Goal: Task Accomplishment & Management: Manage account settings

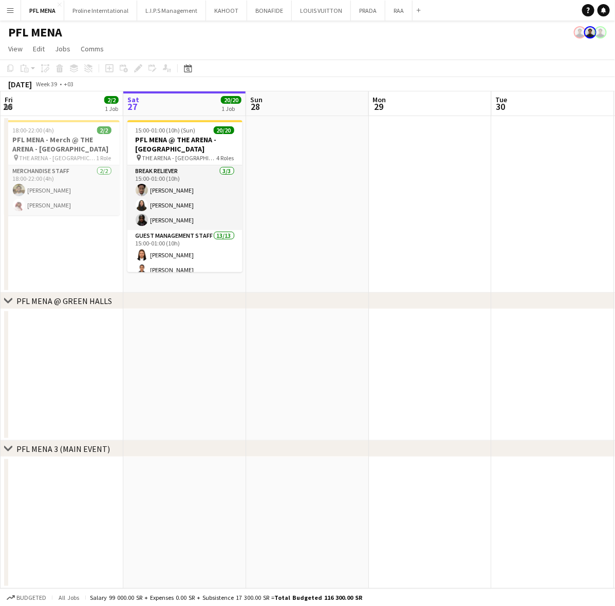
click at [164, 243] on app-card-role "Guest Management Staff 13/13 15:00-01:00 (10h) [PERSON_NAME] [PERSON_NAME] Yagm…" at bounding box center [184, 338] width 115 height 217
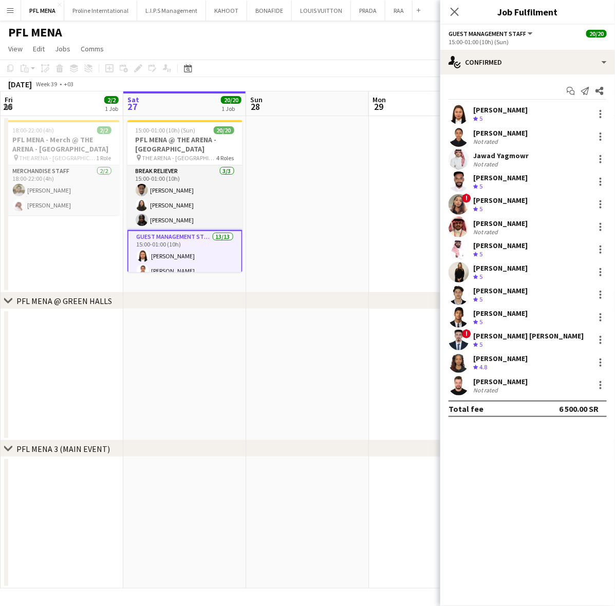
click at [193, 112] on app-board-header-date "Sat 27 20/20 1 Job" at bounding box center [184, 103] width 123 height 25
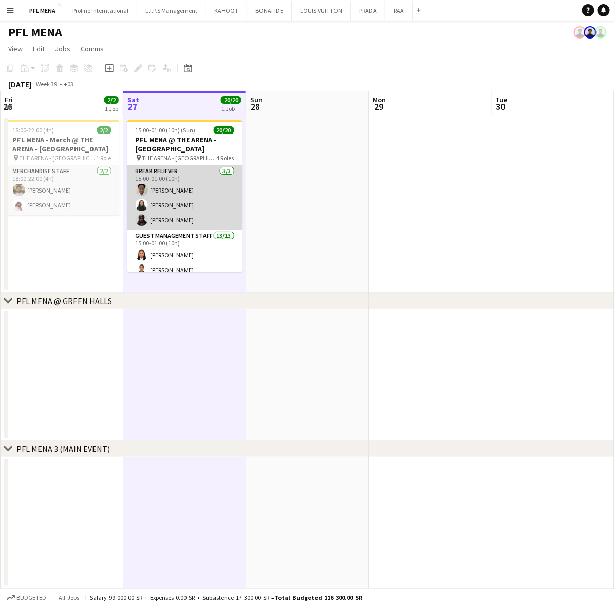
click at [183, 187] on app-card-role "Break reliever [DATE] 15:00-01:00 (10h) [PERSON_NAME] Siren Nahdi Madinah [PERS…" at bounding box center [184, 197] width 115 height 65
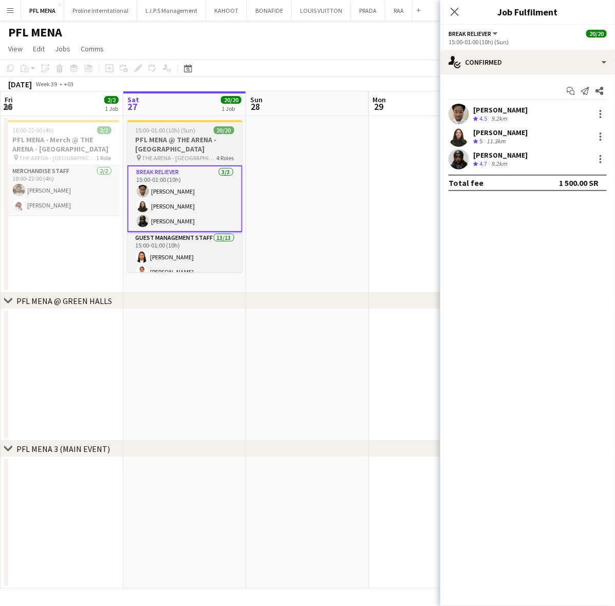
click at [216, 150] on h3 "PFL MENA @ THE ARENA - [GEOGRAPHIC_DATA]" at bounding box center [184, 144] width 115 height 18
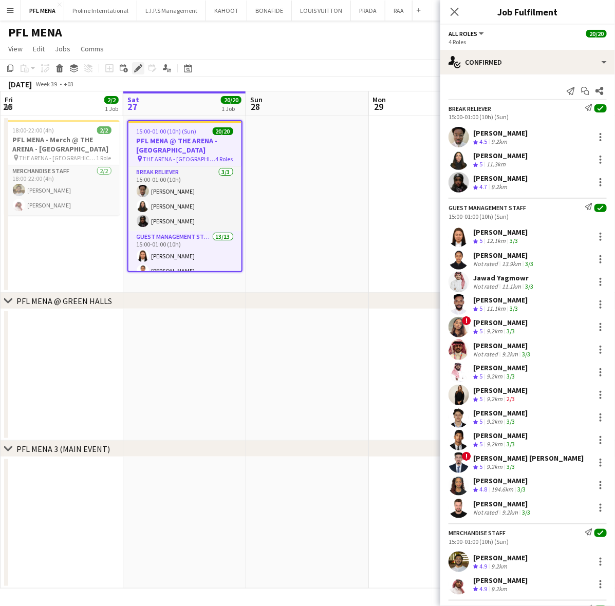
click at [139, 67] on icon at bounding box center [138, 69] width 6 height 6
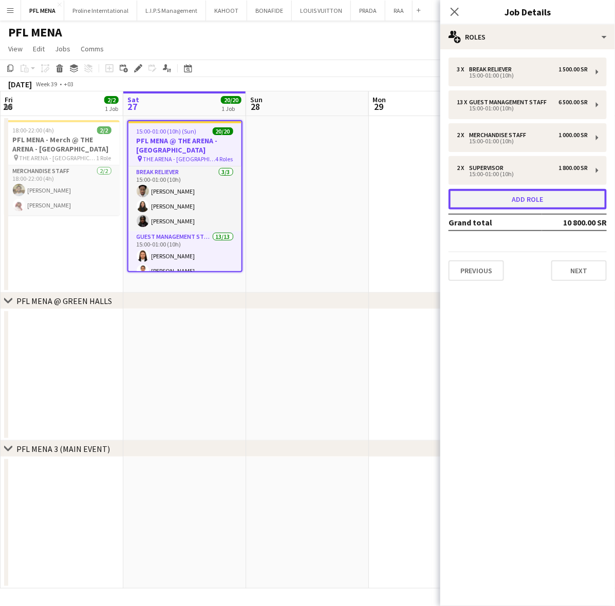
click at [532, 196] on button "Add role" at bounding box center [528, 199] width 158 height 21
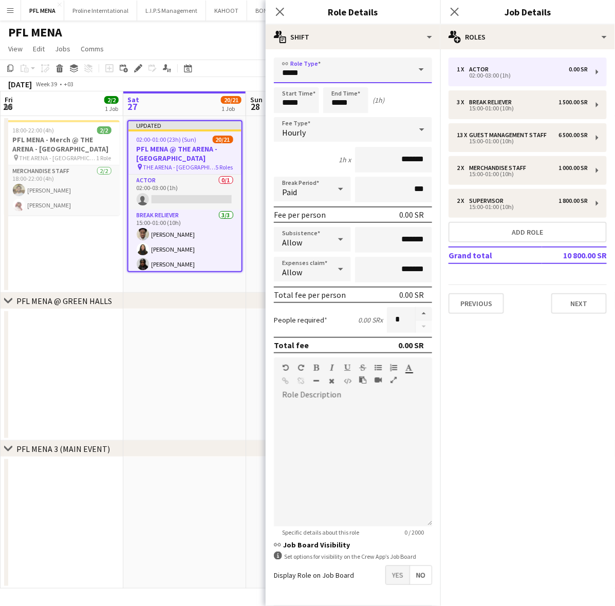
drag, startPoint x: 284, startPoint y: 79, endPoint x: 243, endPoint y: 78, distance: 41.1
click at [243, 78] on body "Menu Boards Boards Boards All jobs Status Workforce Workforce My Workforce Recr…" at bounding box center [307, 303] width 615 height 606
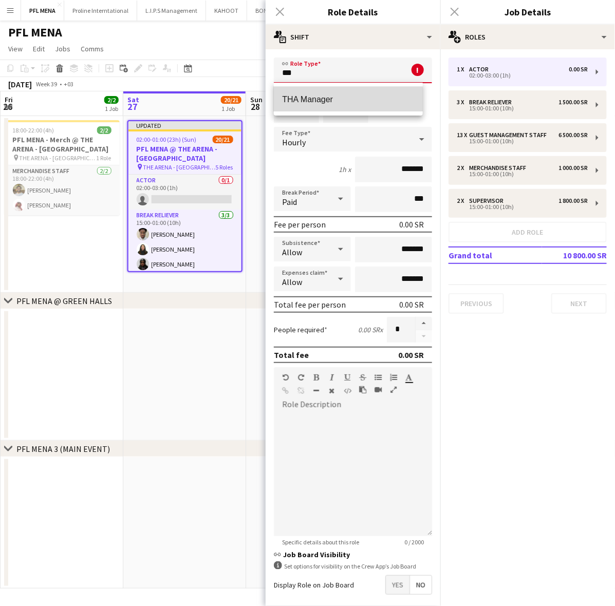
click at [297, 106] on mat-option "THA Manager" at bounding box center [348, 99] width 148 height 25
type input "**********"
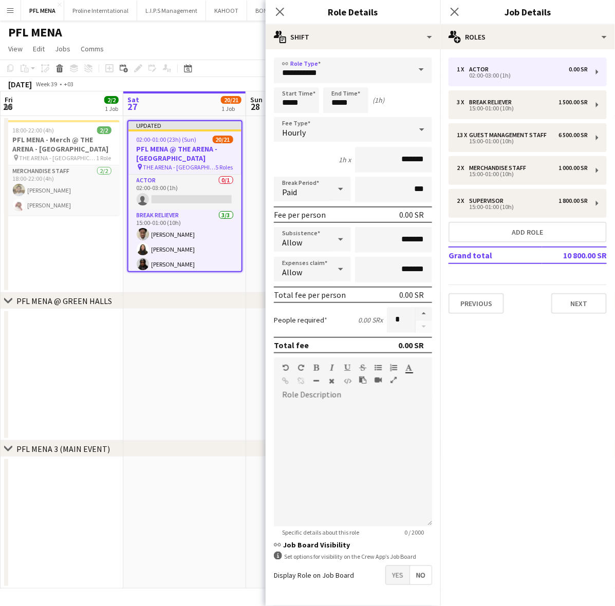
click at [337, 135] on div "Hourly" at bounding box center [343, 129] width 138 height 25
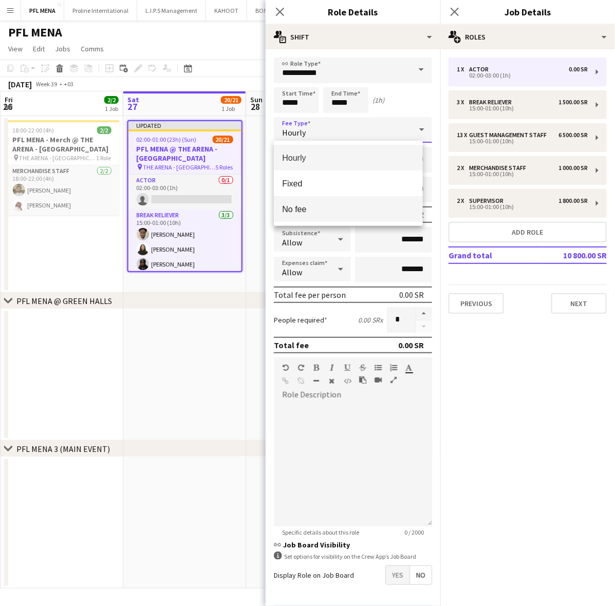
click at [301, 203] on mat-option "No fee" at bounding box center [348, 209] width 148 height 26
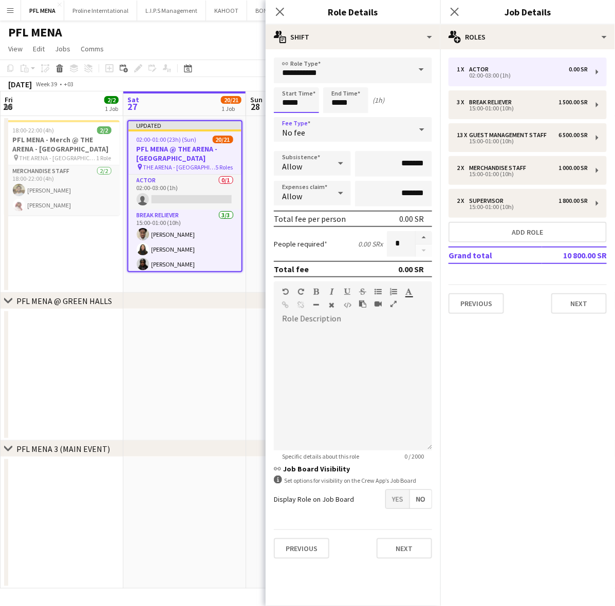
click at [297, 104] on input "*****" at bounding box center [296, 100] width 45 height 26
click at [355, 96] on input "*****" at bounding box center [345, 100] width 45 height 26
click at [504, 420] on mat-expansion-panel "pencil3 General details 1 x Actor 0.00 SR 02:00-03:00 (1h) 3 x Break reliever 1…" at bounding box center [527, 327] width 175 height 557
click at [428, 236] on button "button" at bounding box center [424, 237] width 16 height 13
type input "*"
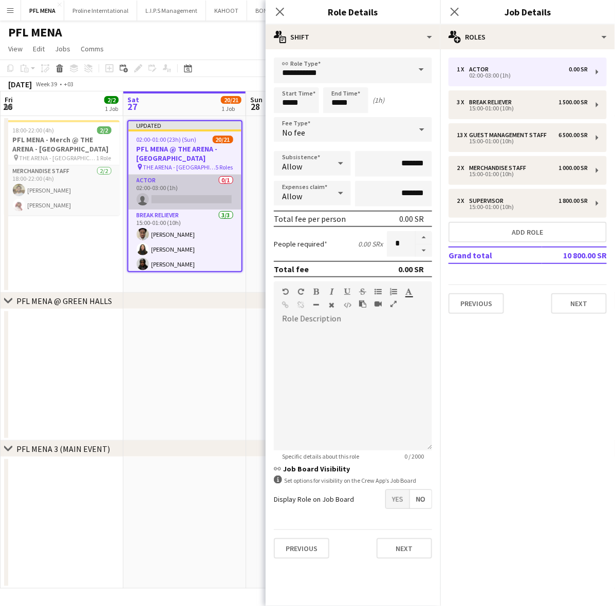
click at [187, 181] on app-card-role "Actor 0/1 02:00-03:00 (1h) single-neutral-actions" at bounding box center [184, 192] width 113 height 35
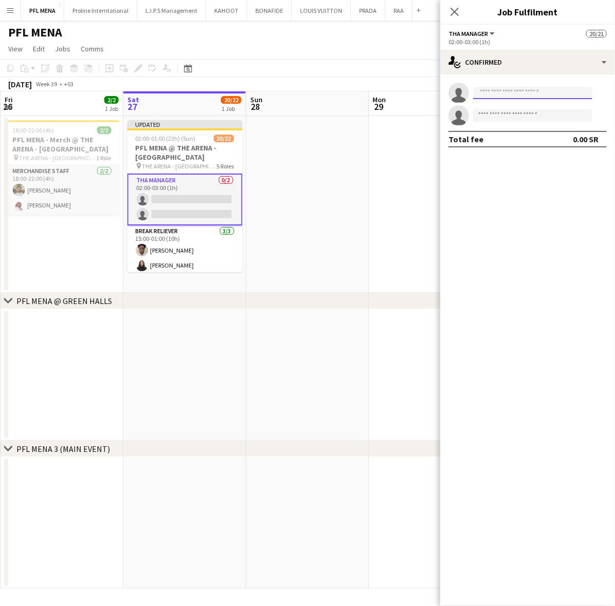
click at [520, 91] on input at bounding box center [532, 93] width 119 height 12
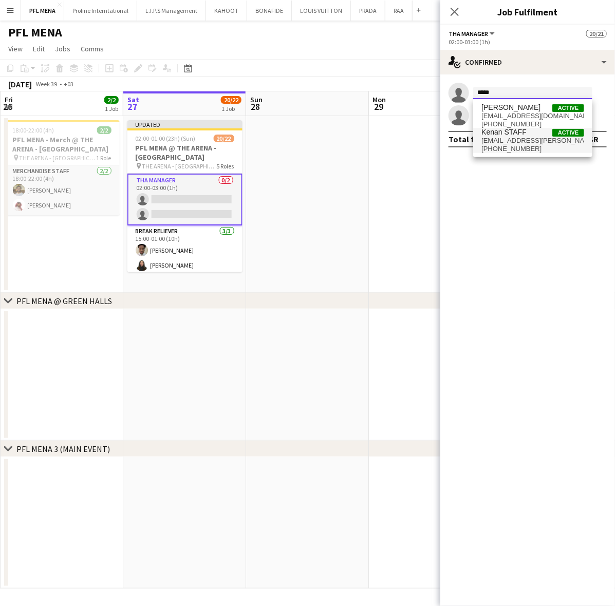
type input "*****"
click at [520, 133] on span "Kenan STAFF" at bounding box center [503, 132] width 45 height 9
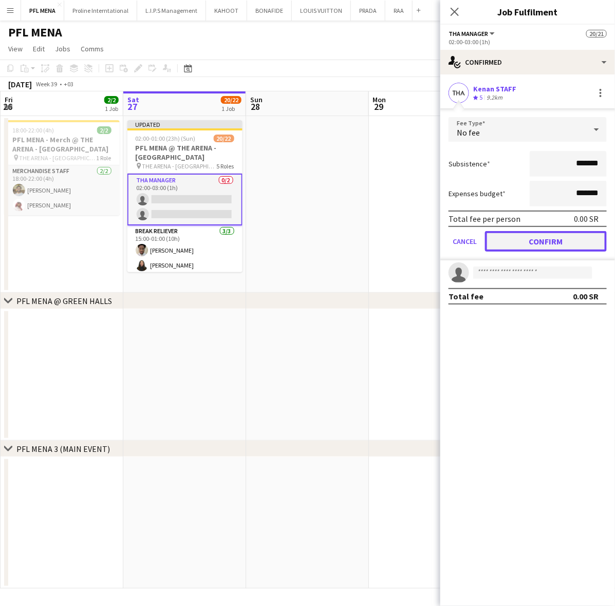
click at [538, 234] on button "Confirm" at bounding box center [546, 241] width 122 height 21
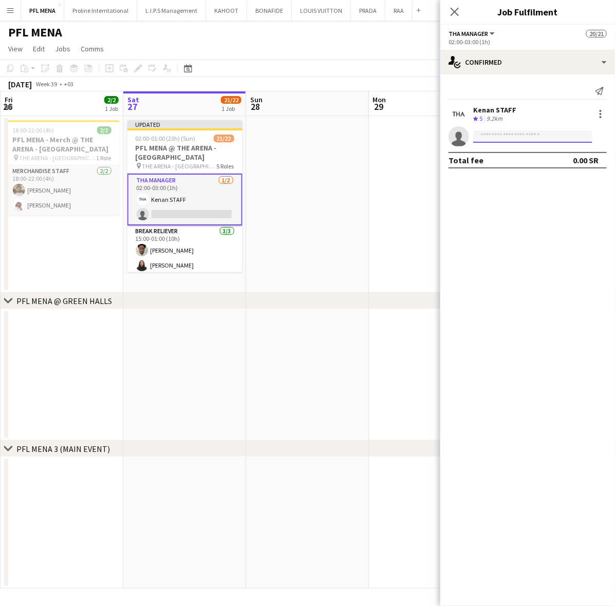
click at [513, 140] on input at bounding box center [532, 137] width 119 height 12
type input "*"
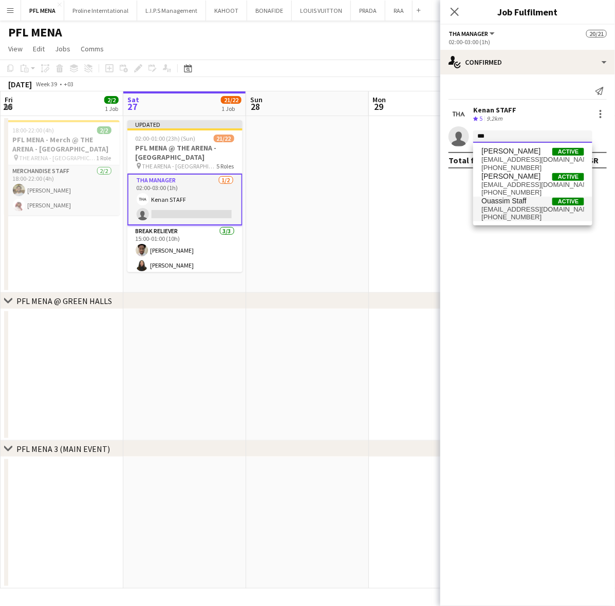
type input "***"
click at [509, 206] on span "[EMAIL_ADDRESS][DOMAIN_NAME]" at bounding box center [532, 210] width 103 height 8
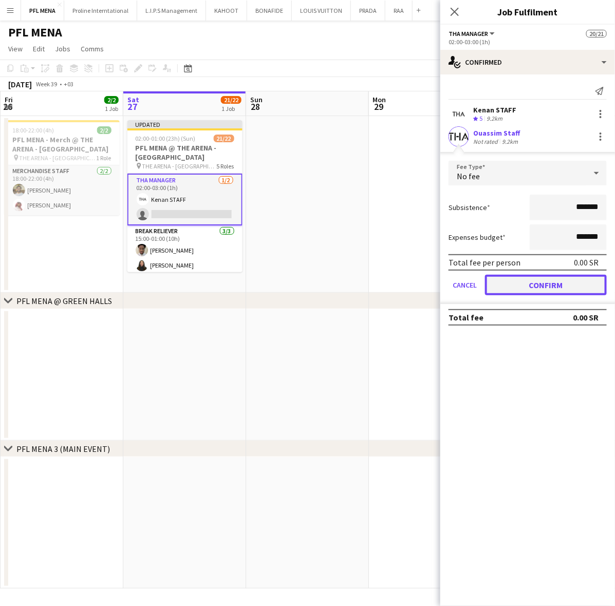
click at [534, 280] on button "Confirm" at bounding box center [546, 285] width 122 height 21
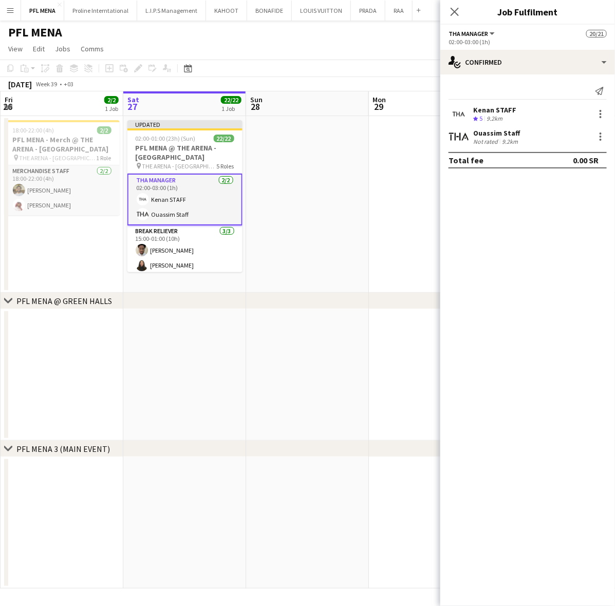
click at [392, 209] on app-date-cell at bounding box center [430, 204] width 123 height 177
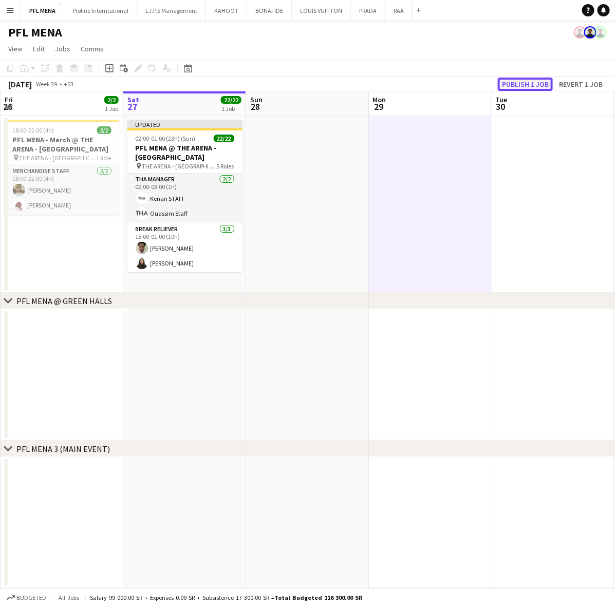
click at [537, 81] on button "Publish 1 job" at bounding box center [525, 84] width 55 height 13
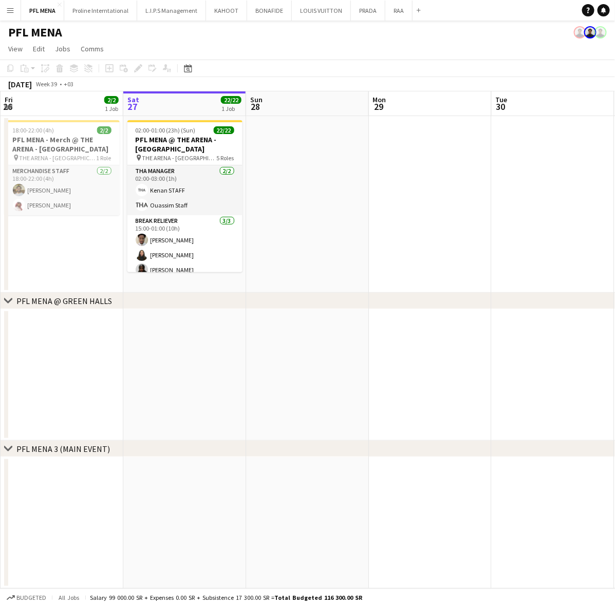
click at [189, 233] on app-card-role "Break reliever [DATE] 15:00-01:00 (10h) [PERSON_NAME] Siren Nahdi Madinah [PERS…" at bounding box center [184, 247] width 115 height 65
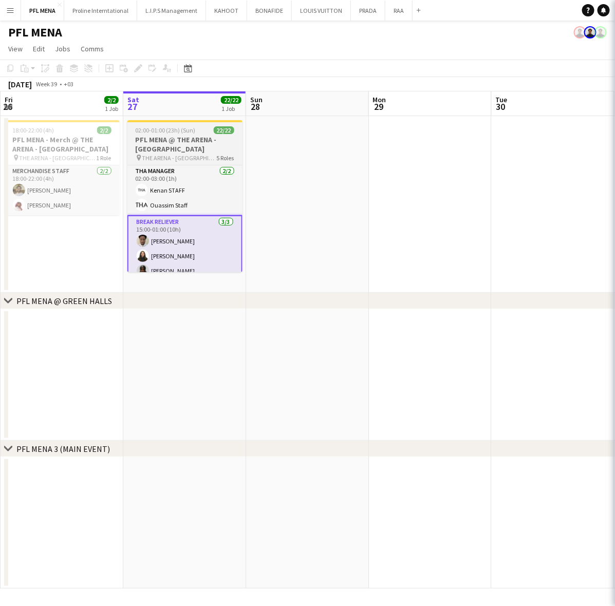
scroll to position [0, 246]
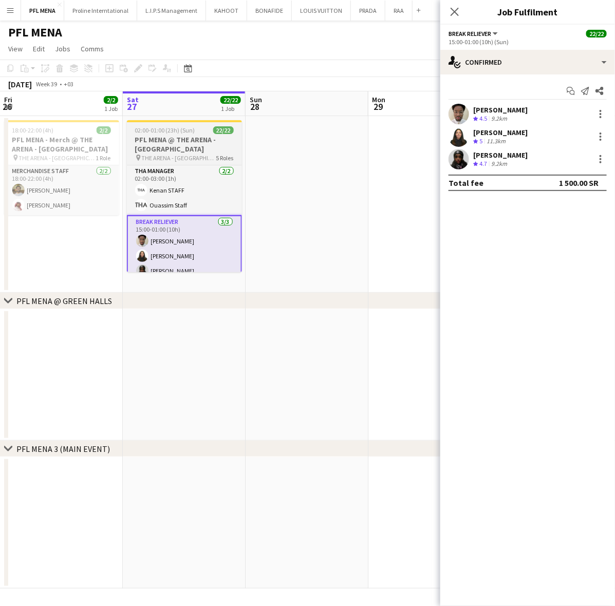
click at [174, 137] on h3 "PFL MENA @ THE ARENA - [GEOGRAPHIC_DATA]" at bounding box center [184, 144] width 115 height 18
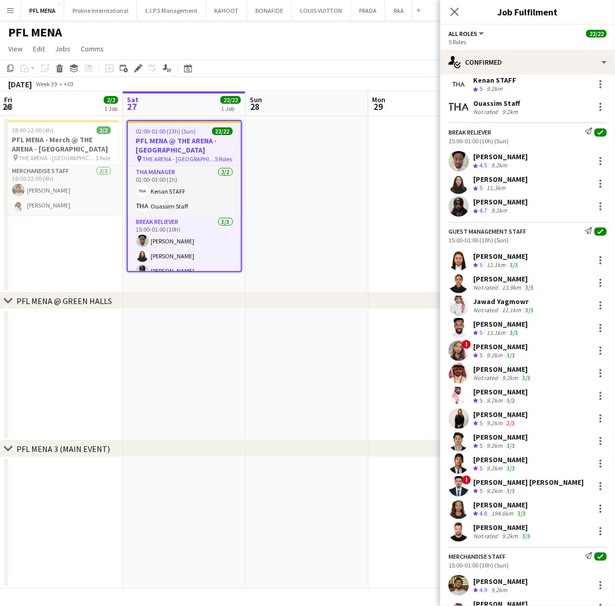
scroll to position [64, 0]
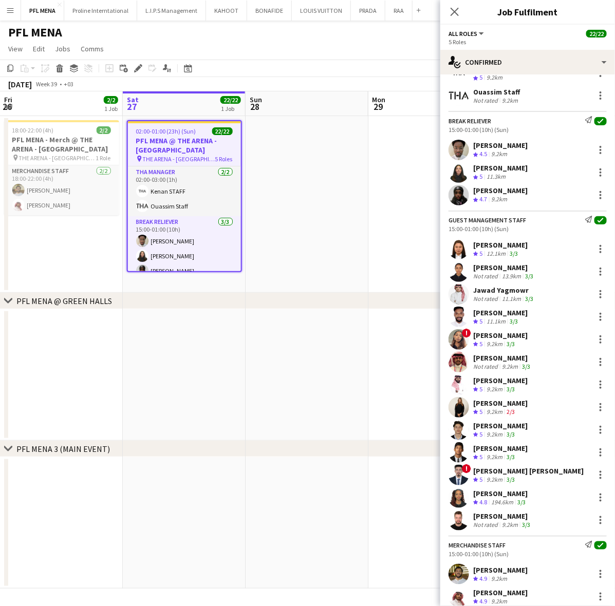
click at [505, 157] on div "9.2km" at bounding box center [499, 154] width 20 height 9
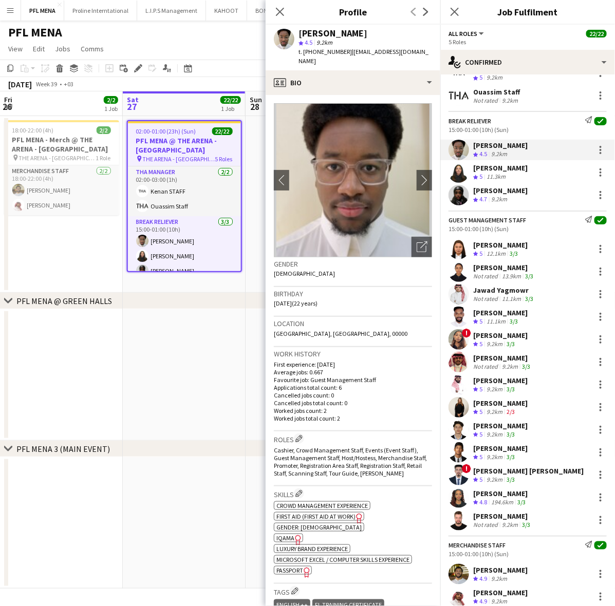
click at [502, 178] on div "11.3km" at bounding box center [496, 177] width 23 height 9
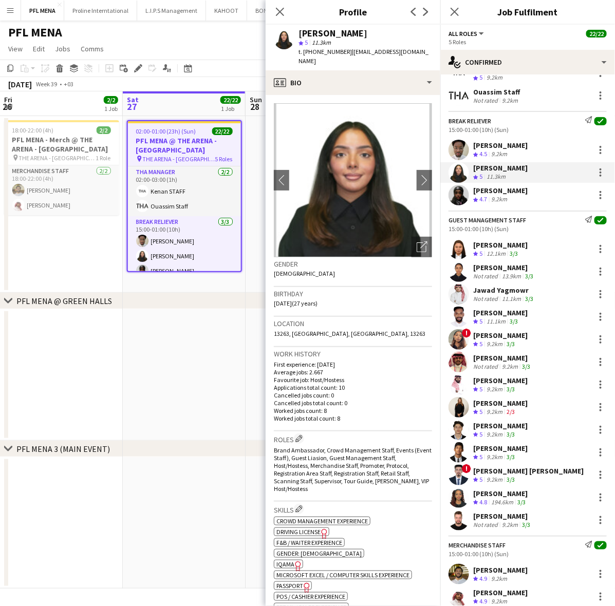
click at [505, 197] on div "9.2km" at bounding box center [499, 199] width 20 height 9
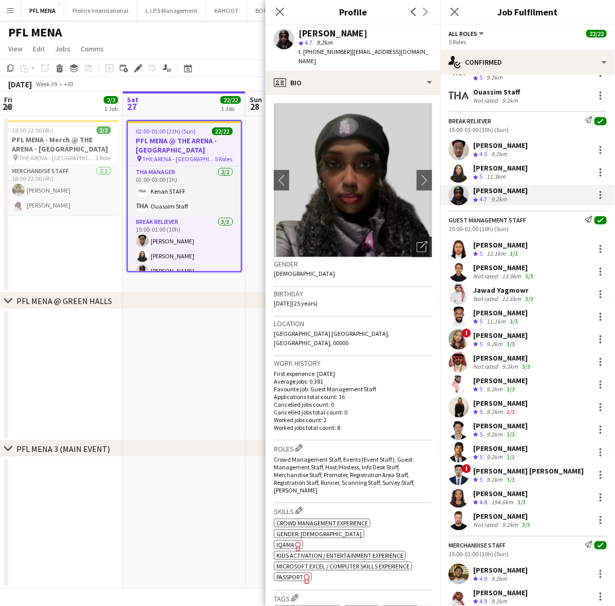
click at [417, 241] on icon "Open photos pop-in" at bounding box center [422, 246] width 11 height 11
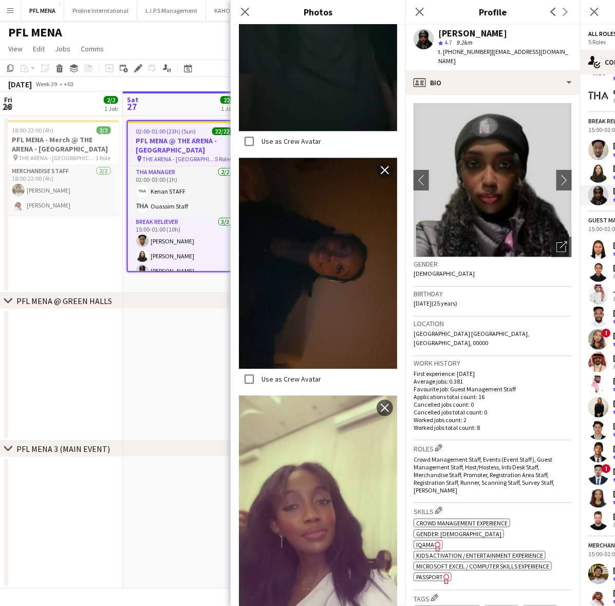
scroll to position [730, 0]
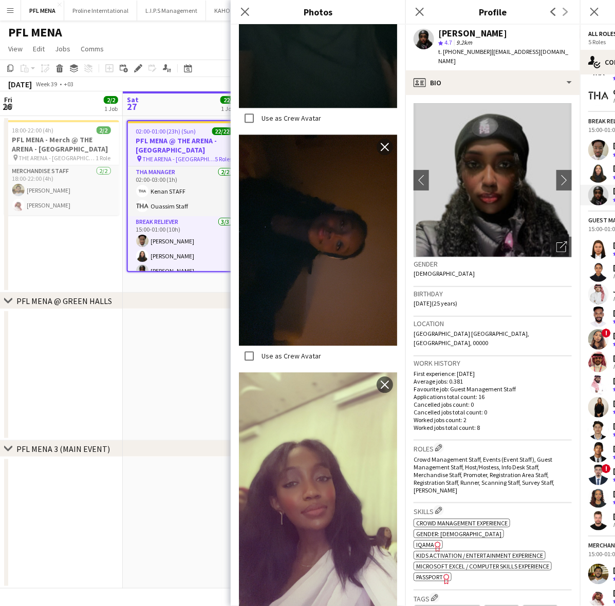
click at [501, 287] on div "Birthday 23-06-2000 (25 years)" at bounding box center [493, 302] width 158 height 30
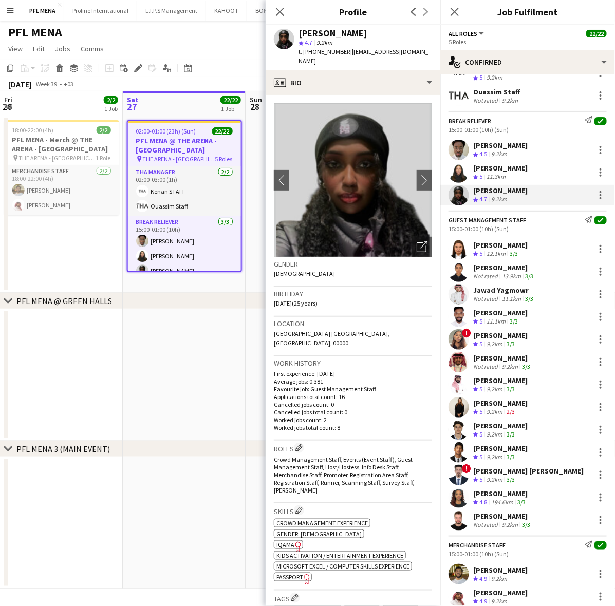
click at [507, 247] on div "[PERSON_NAME]" at bounding box center [500, 244] width 54 height 9
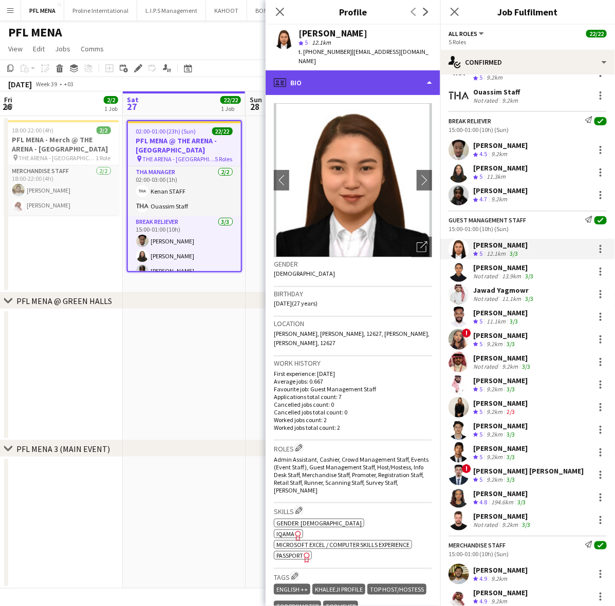
click at [344, 70] on div "profile Bio" at bounding box center [353, 82] width 175 height 25
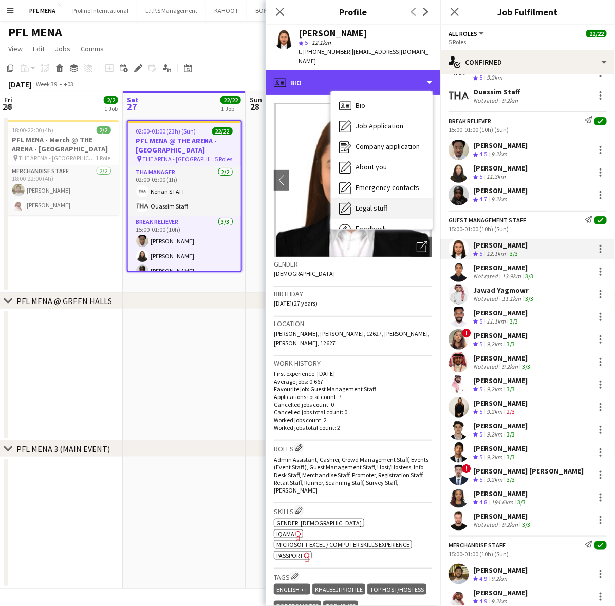
scroll to position [34, 0]
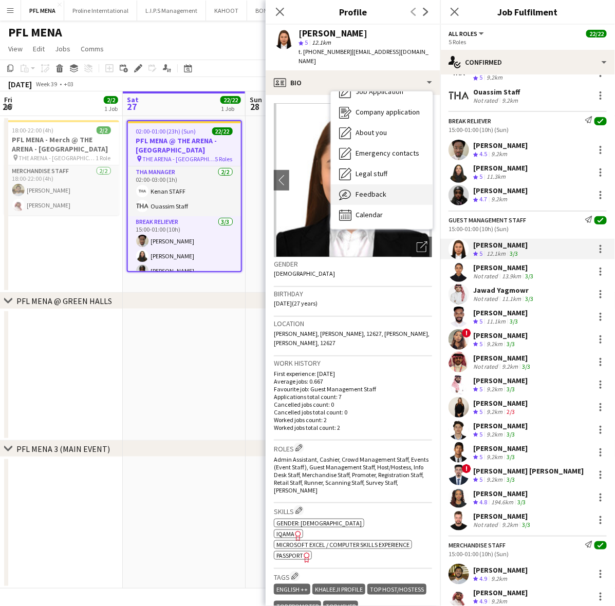
click at [392, 187] on div "Feedback Feedback" at bounding box center [382, 194] width 102 height 21
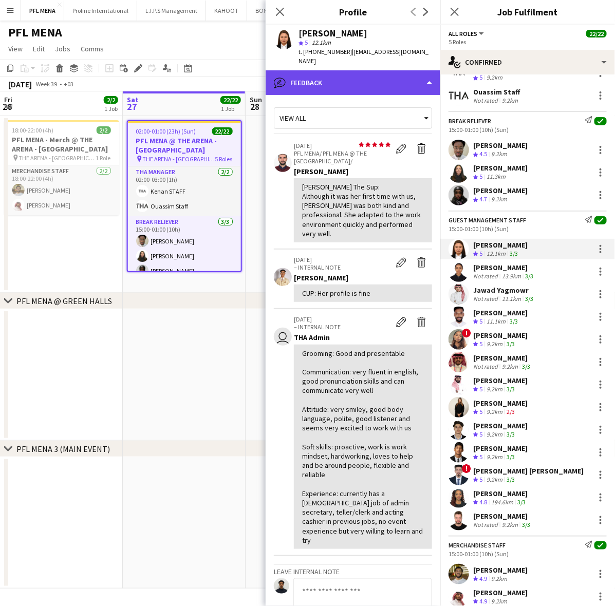
click at [355, 81] on div "bubble-pencil Feedback" at bounding box center [353, 82] width 175 height 25
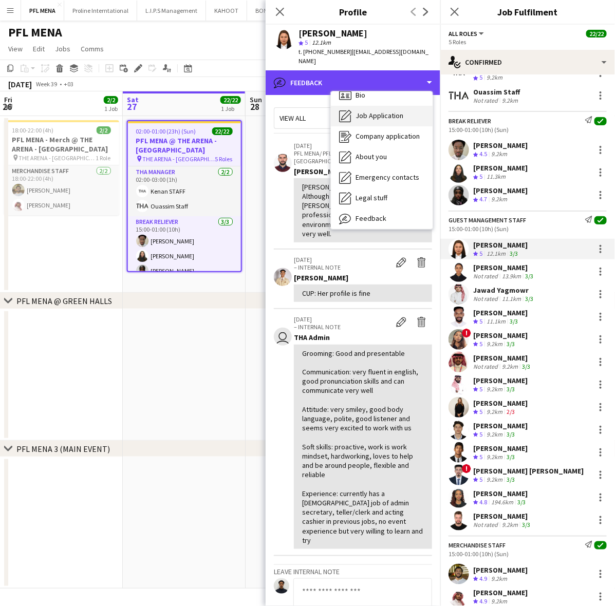
scroll to position [0, 0]
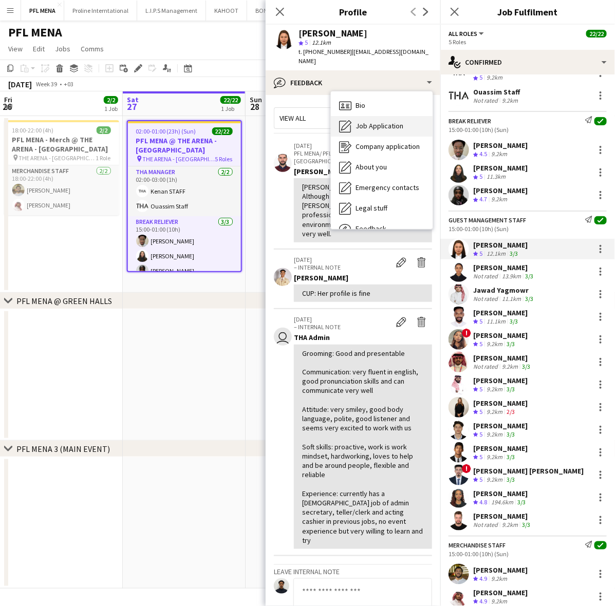
click at [384, 96] on div "Bio Bio" at bounding box center [382, 106] width 102 height 21
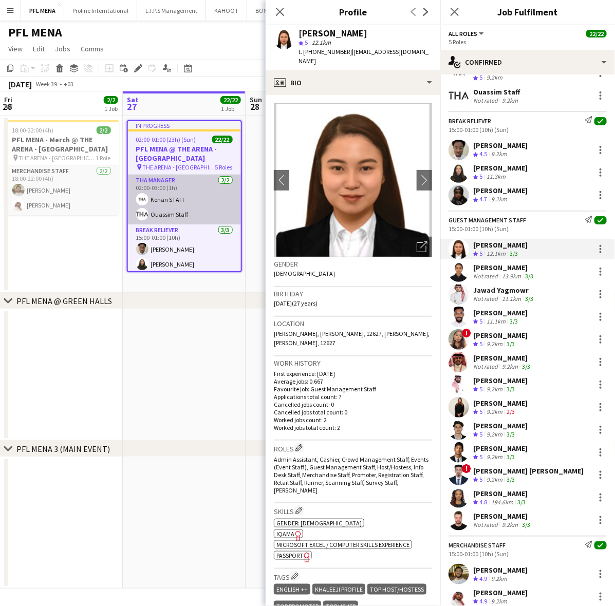
click at [193, 191] on app-card-role "THA Manager 2/2 02:00-03:00 (1h) Kenan STAFF Ouassim Staff" at bounding box center [184, 200] width 113 height 50
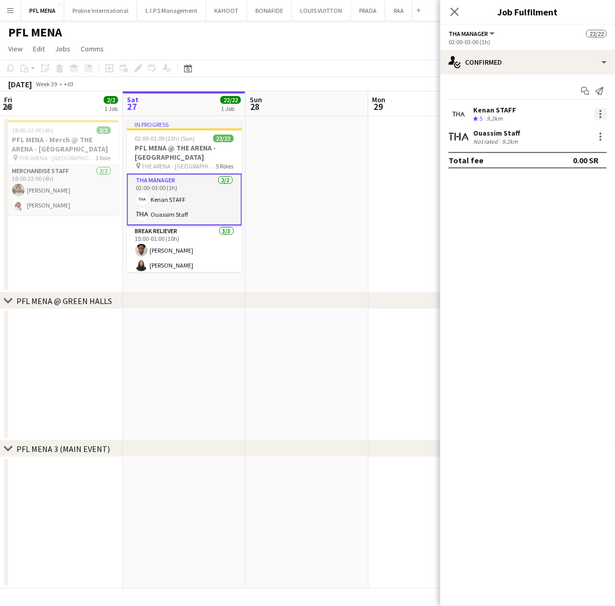
click at [604, 111] on div at bounding box center [600, 114] width 12 height 12
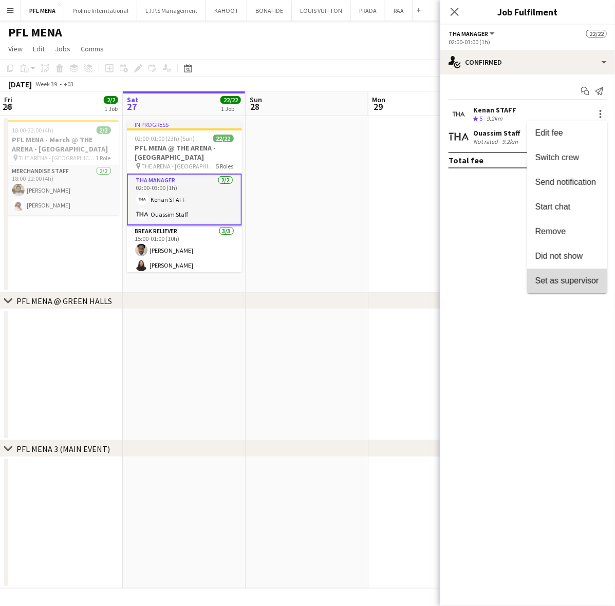
click at [568, 275] on button "Set as supervisor" at bounding box center [567, 281] width 80 height 25
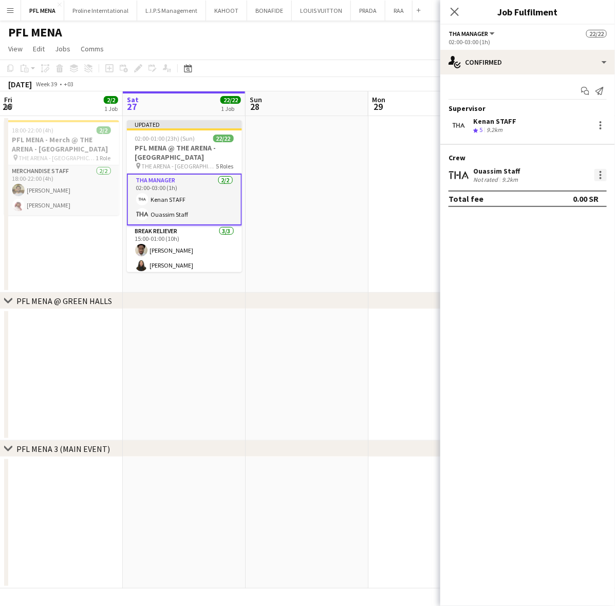
click at [602, 171] on div at bounding box center [600, 175] width 12 height 12
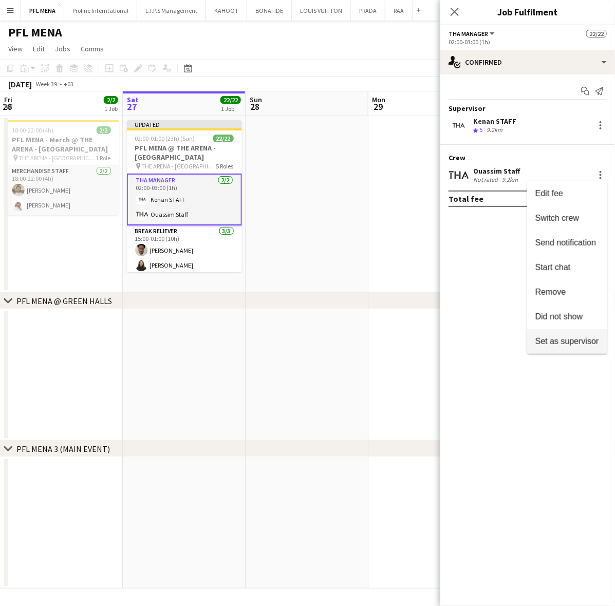
click at [564, 337] on span "Set as supervisor" at bounding box center [567, 341] width 64 height 9
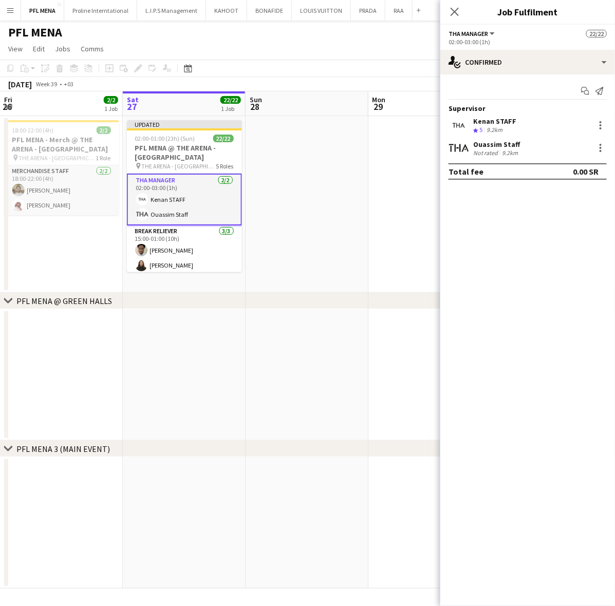
click at [386, 237] on app-date-cell at bounding box center [429, 204] width 123 height 177
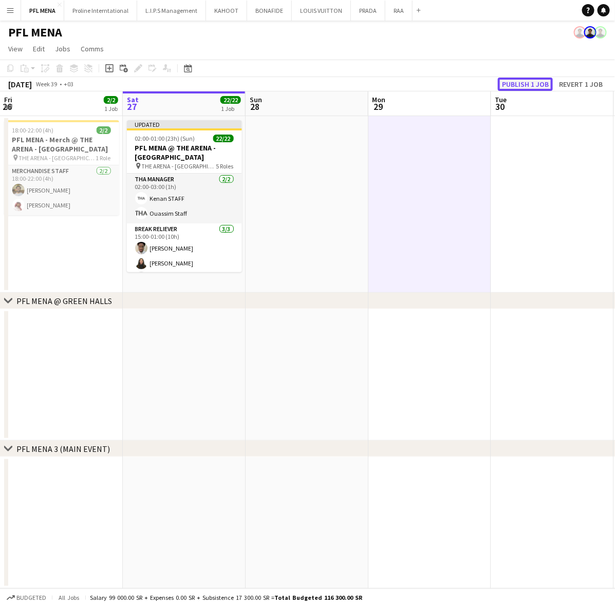
click at [520, 85] on button "Publish 1 job" at bounding box center [525, 84] width 55 height 13
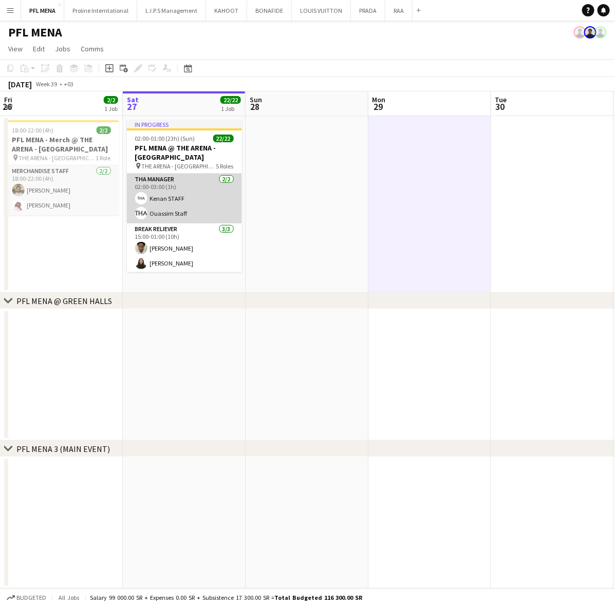
click at [204, 196] on app-card-role "THA Manager 2/2 02:00-03:00 (1h) Kenan STAFF Ouassim Staff" at bounding box center [184, 199] width 115 height 50
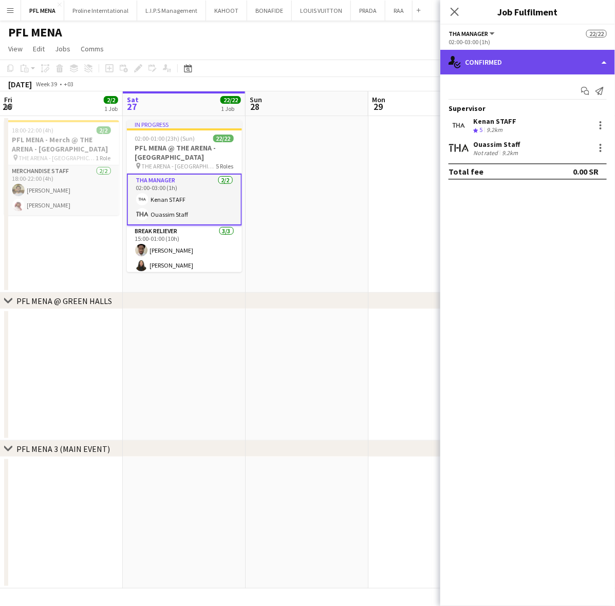
click at [516, 70] on div "single-neutral-actions-check-2 Confirmed" at bounding box center [527, 62] width 175 height 25
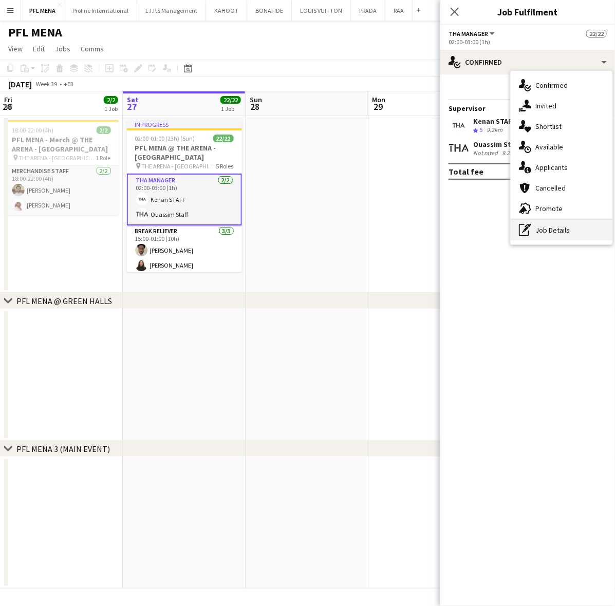
click at [555, 227] on div "pen-write Job Details" at bounding box center [562, 230] width 102 height 21
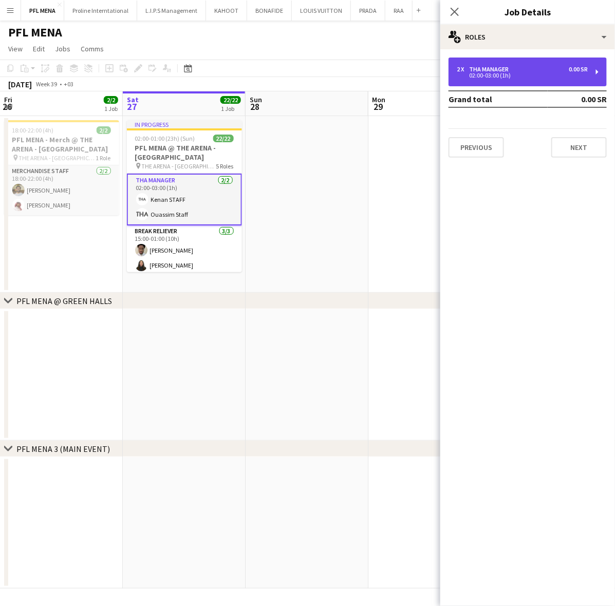
click at [486, 71] on div "THA Manager" at bounding box center [491, 69] width 44 height 7
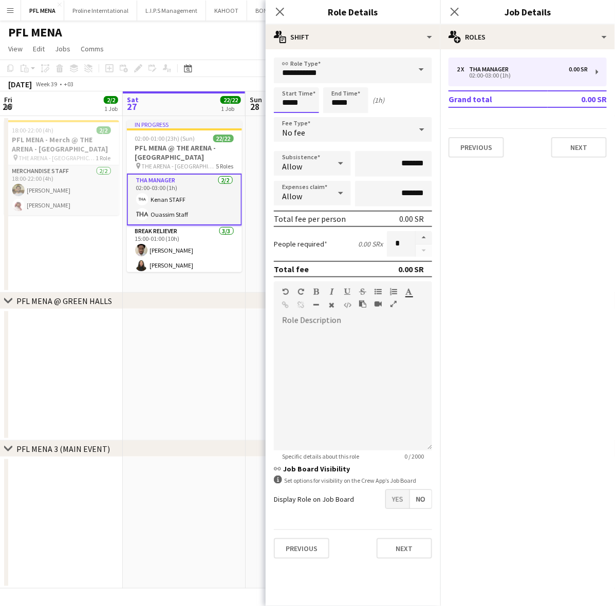
click at [304, 104] on body "Menu Boards Boards Boards All jobs Status Workforce Workforce My Workforce Recr…" at bounding box center [307, 303] width 615 height 606
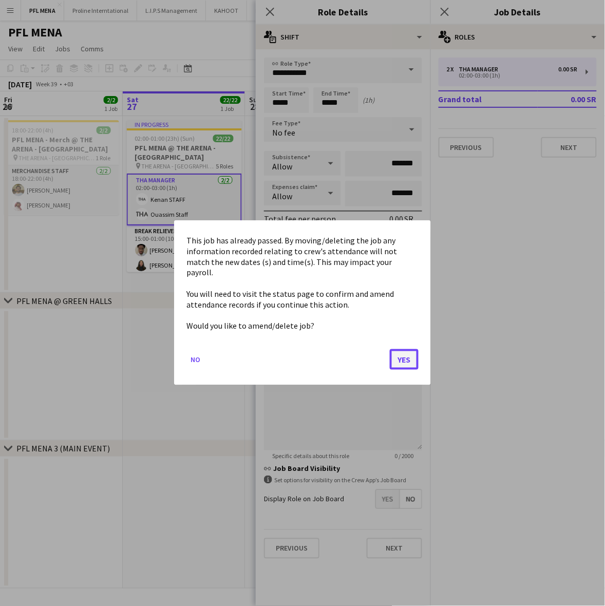
click at [403, 352] on button "Yes" at bounding box center [404, 360] width 29 height 21
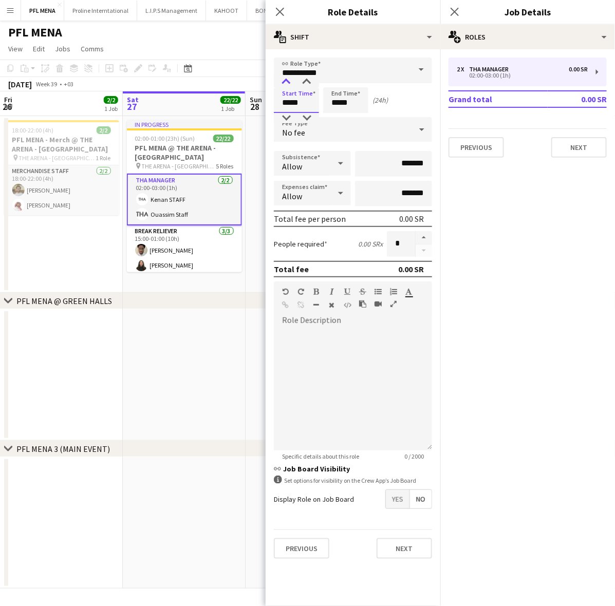
click at [288, 80] on div at bounding box center [286, 82] width 21 height 10
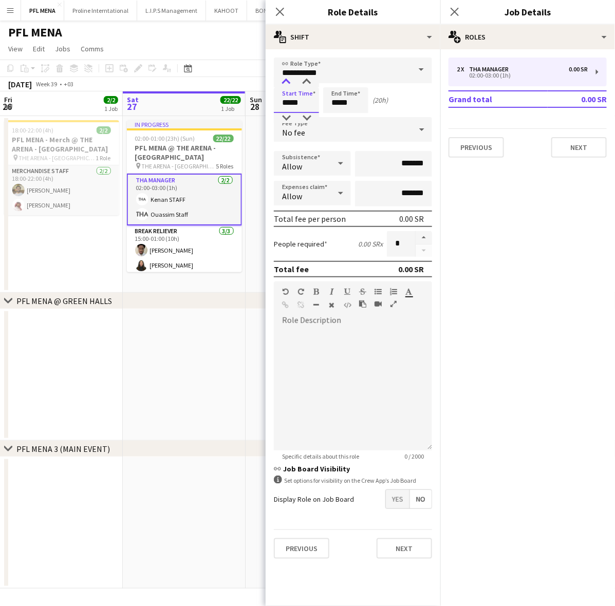
click at [288, 80] on div at bounding box center [286, 82] width 21 height 10
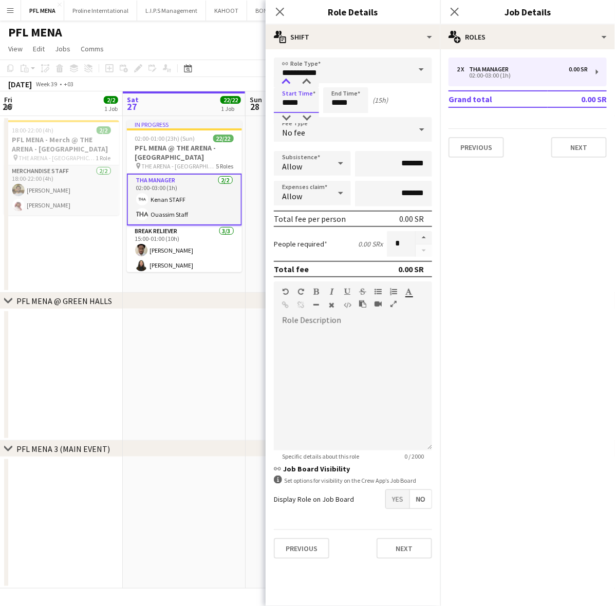
click at [288, 80] on div at bounding box center [286, 82] width 21 height 10
type input "*****"
click at [283, 114] on div at bounding box center [286, 118] width 21 height 10
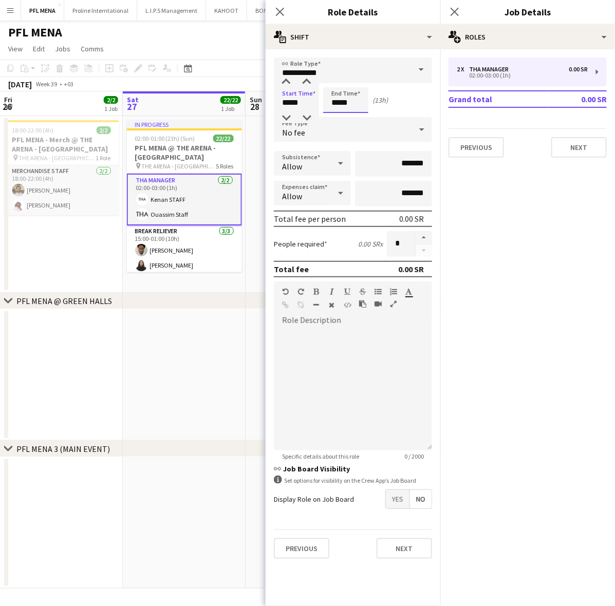
click at [343, 101] on input "*****" at bounding box center [345, 100] width 45 height 26
click at [340, 82] on div at bounding box center [335, 82] width 21 height 10
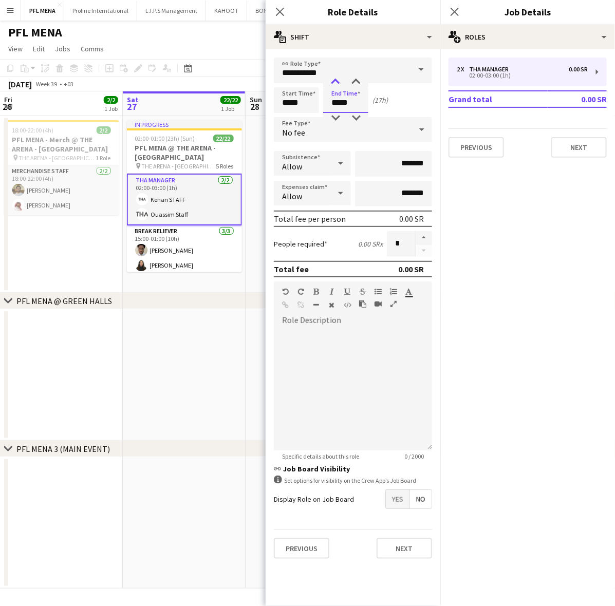
click at [340, 82] on div at bounding box center [335, 82] width 21 height 10
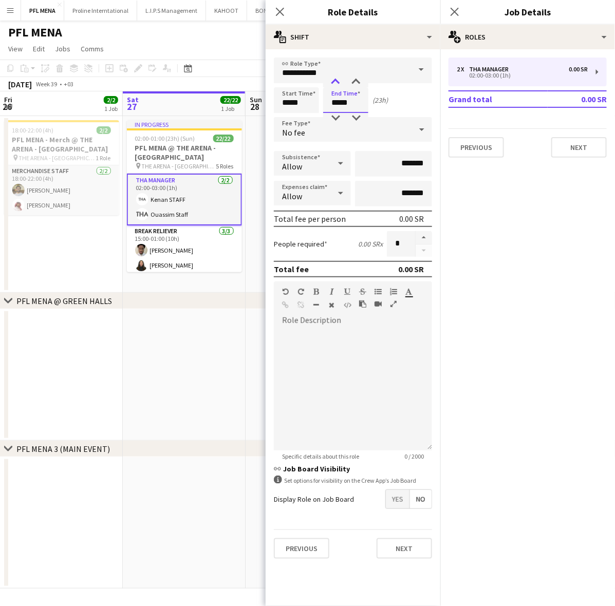
click at [340, 82] on div at bounding box center [335, 82] width 21 height 10
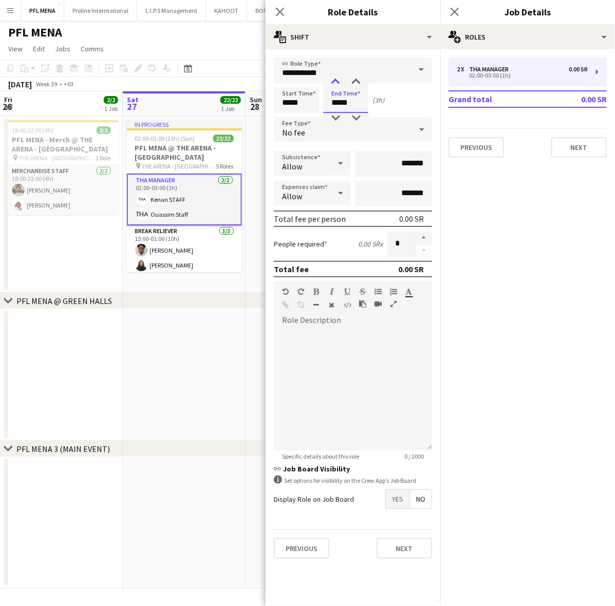
click at [340, 82] on div at bounding box center [335, 82] width 21 height 10
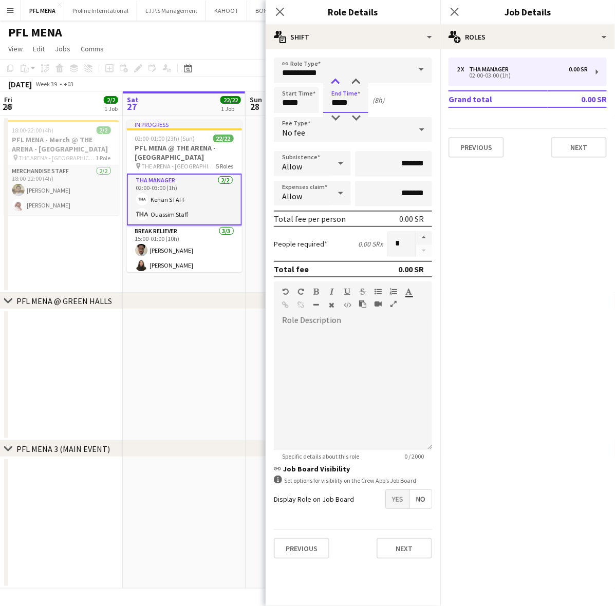
click at [340, 82] on div at bounding box center [335, 82] width 21 height 10
click at [333, 118] on div at bounding box center [335, 118] width 21 height 10
click at [334, 118] on div at bounding box center [335, 118] width 21 height 10
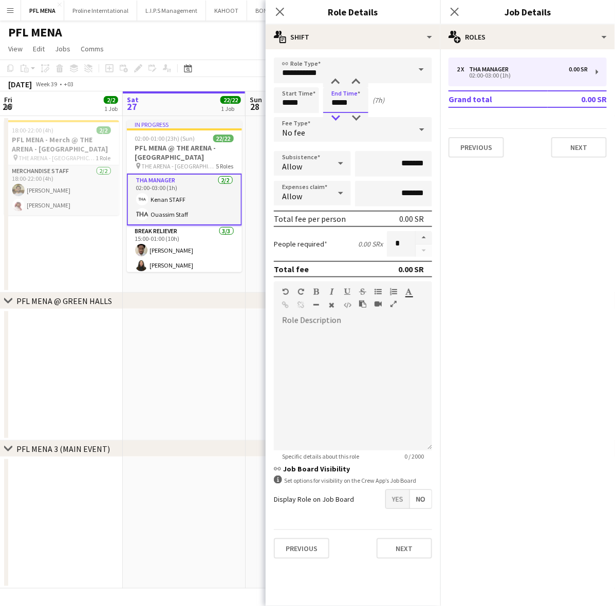
click at [334, 118] on div at bounding box center [335, 118] width 21 height 10
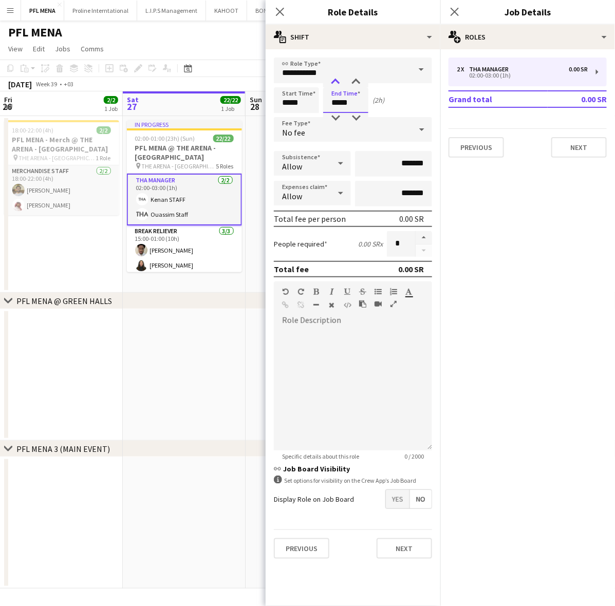
type input "*****"
click at [337, 85] on div at bounding box center [335, 82] width 21 height 10
click at [248, 366] on app-date-cell at bounding box center [307, 375] width 123 height 132
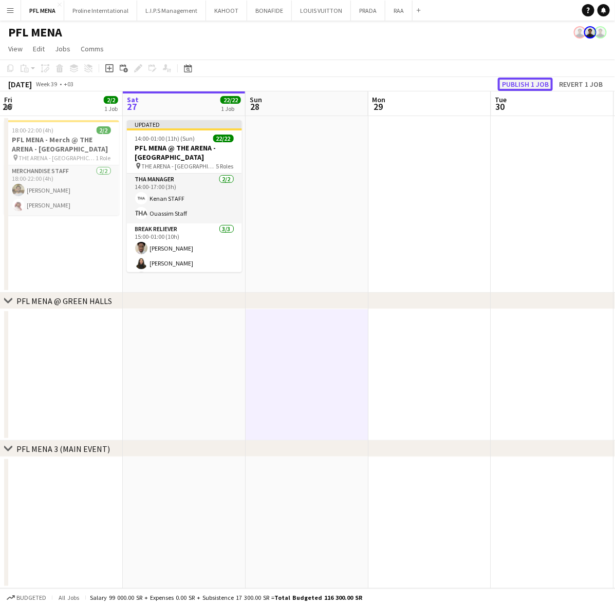
click at [541, 88] on button "Publish 1 job" at bounding box center [525, 84] width 55 height 13
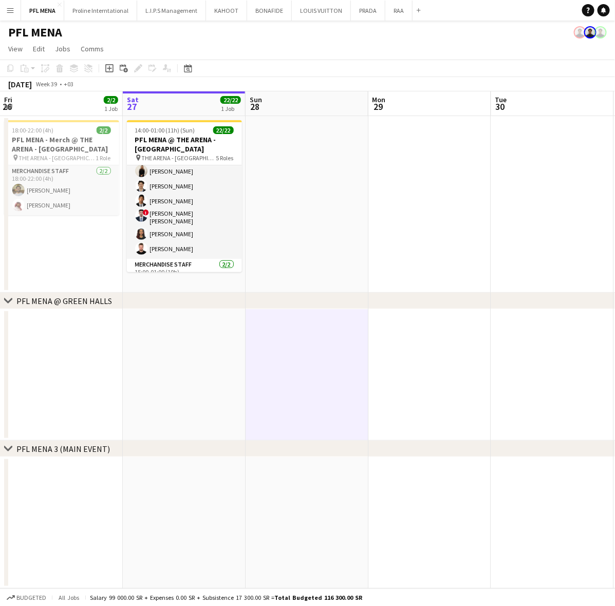
scroll to position [322, 0]
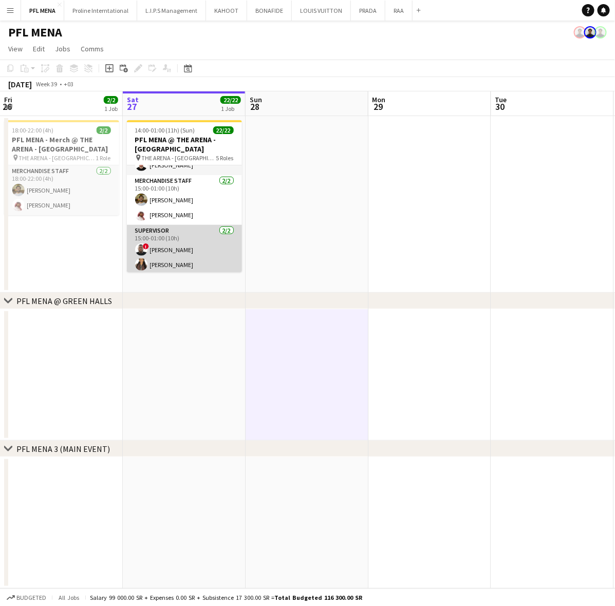
click at [179, 234] on app-card-role "Supervisor 2/2 15:00-01:00 (10h) ! Ahmed Ramzi Leena AL-Gifari" at bounding box center [184, 250] width 115 height 50
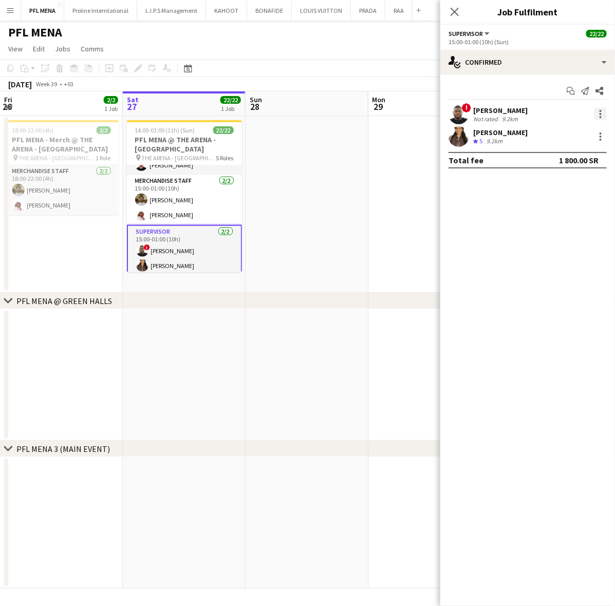
click at [602, 114] on div at bounding box center [600, 114] width 12 height 12
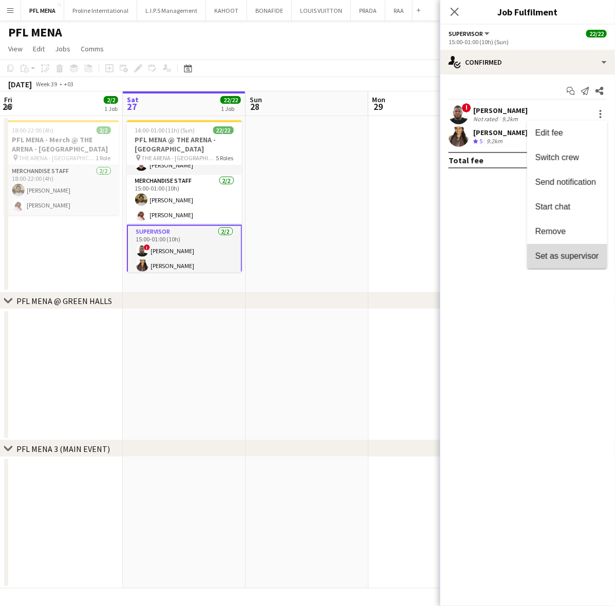
click at [566, 252] on span "Set as supervisor" at bounding box center [567, 256] width 64 height 9
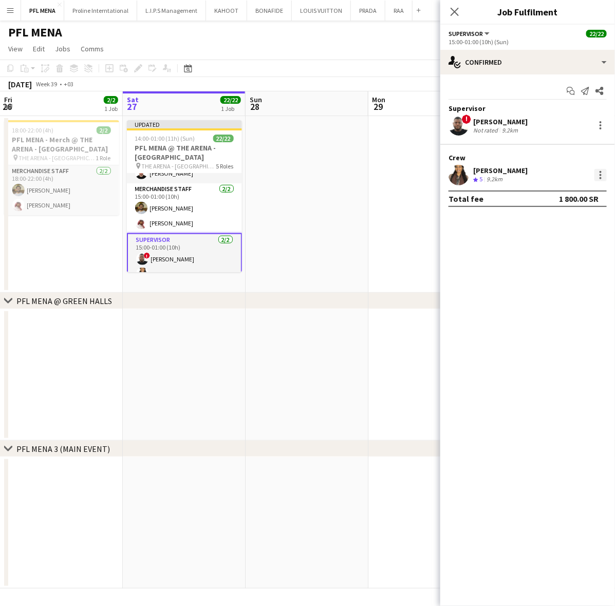
click at [598, 170] on div at bounding box center [600, 175] width 12 height 12
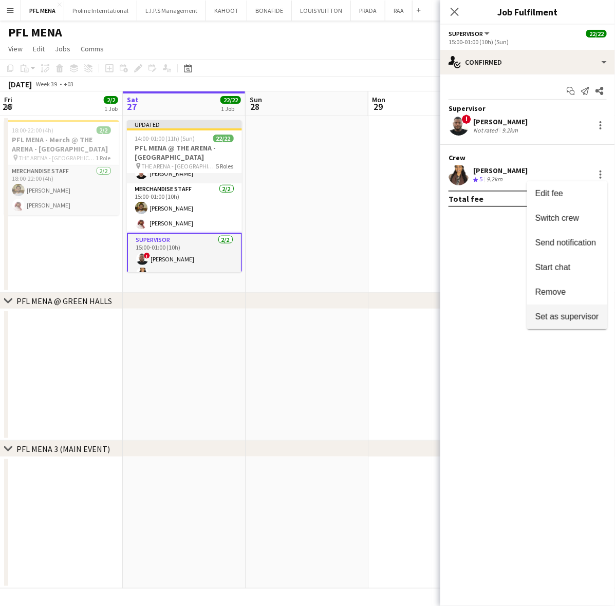
click at [558, 319] on span "Set as supervisor" at bounding box center [567, 316] width 64 height 9
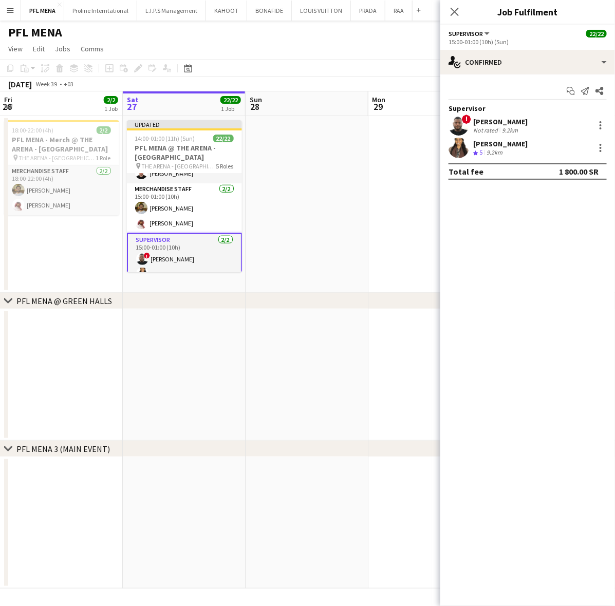
click at [393, 180] on app-date-cell at bounding box center [429, 204] width 123 height 177
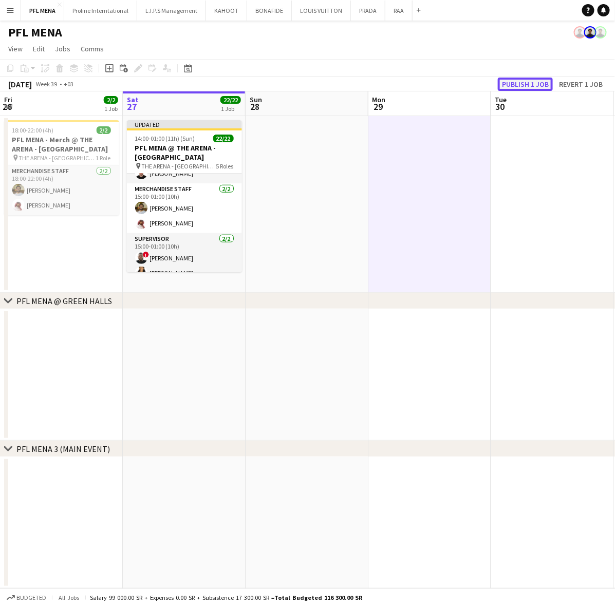
click at [517, 81] on button "Publish 1 job" at bounding box center [525, 84] width 55 height 13
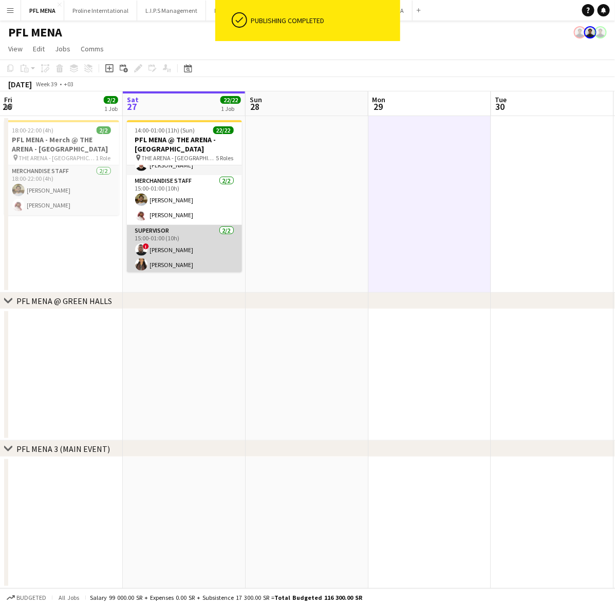
click at [191, 253] on app-card-role "Supervisor 2/2 15:00-01:00 (10h) ! Ahmed Ramzi Leena AL-Gifari" at bounding box center [184, 250] width 115 height 50
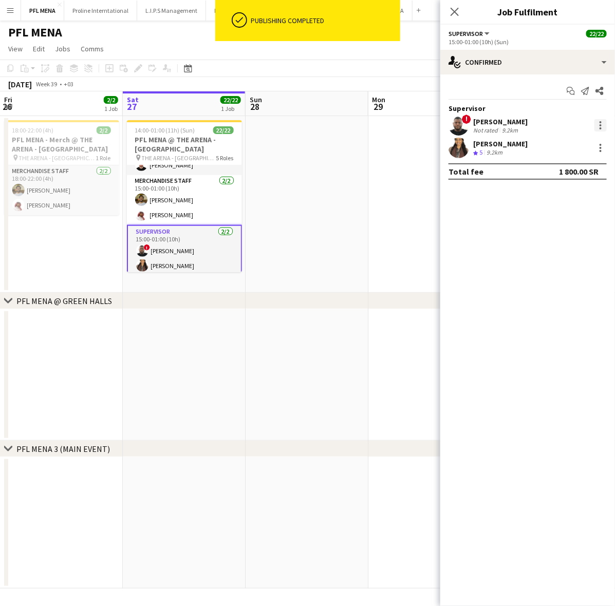
click at [600, 126] on div at bounding box center [600, 125] width 12 height 12
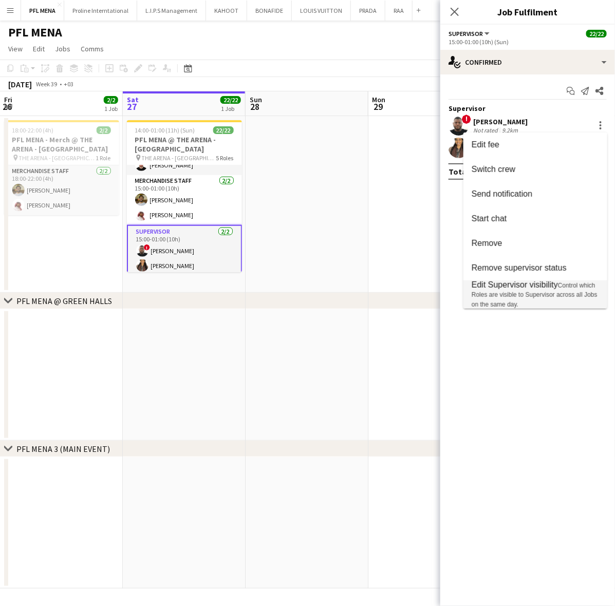
click at [541, 289] on span "Edit Supervisor visibility" at bounding box center [515, 285] width 86 height 9
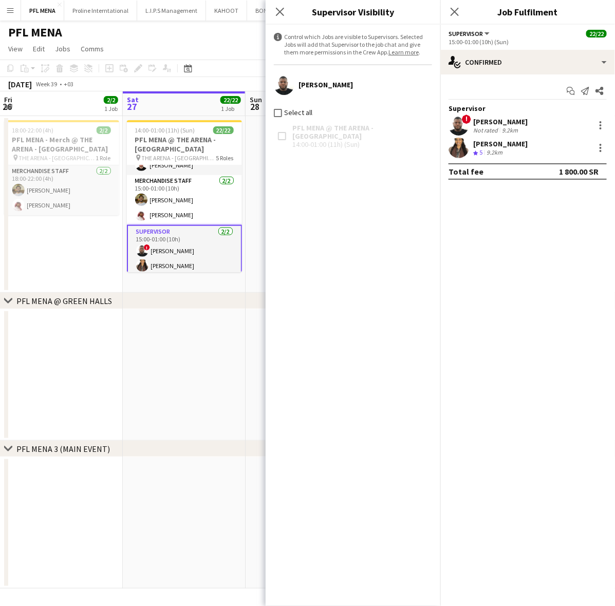
click at [217, 321] on app-date-cell at bounding box center [184, 375] width 123 height 132
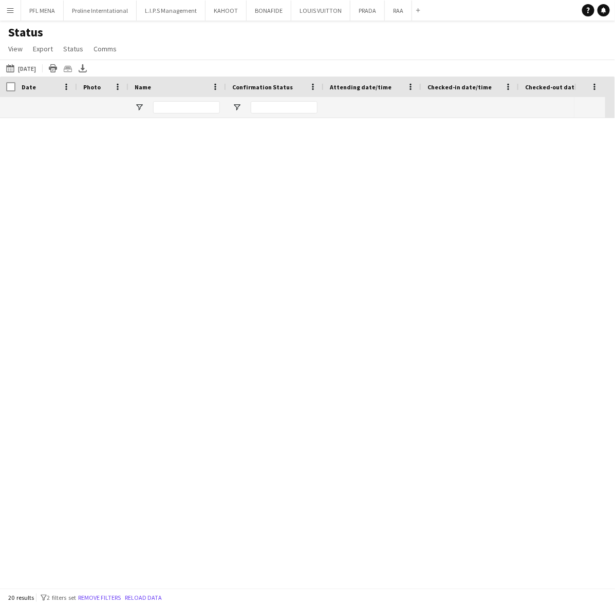
click at [3, 8] on button "Menu" at bounding box center [10, 10] width 21 height 21
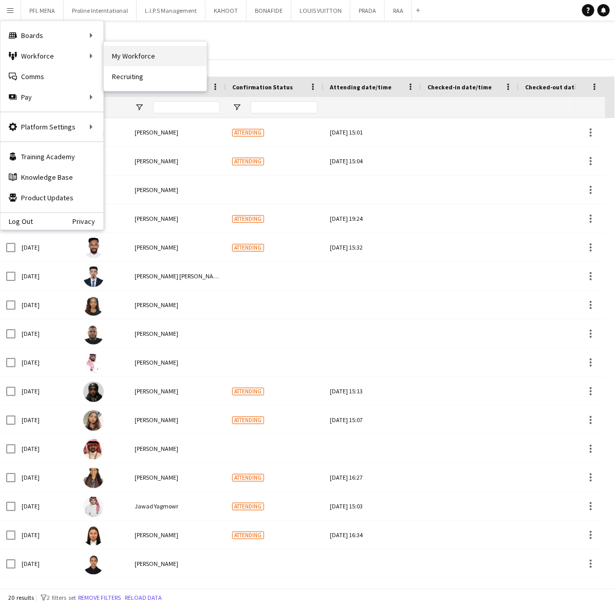
click at [133, 50] on link "My Workforce" at bounding box center [155, 56] width 103 height 21
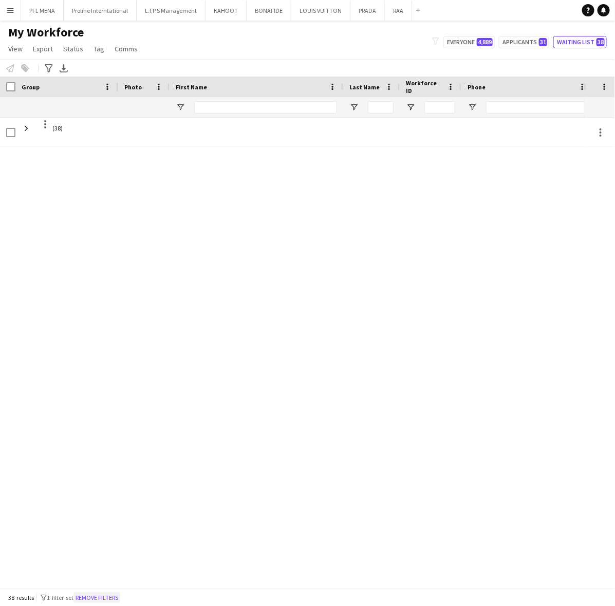
click at [94, 595] on button "Remove filters" at bounding box center [96, 597] width 47 height 11
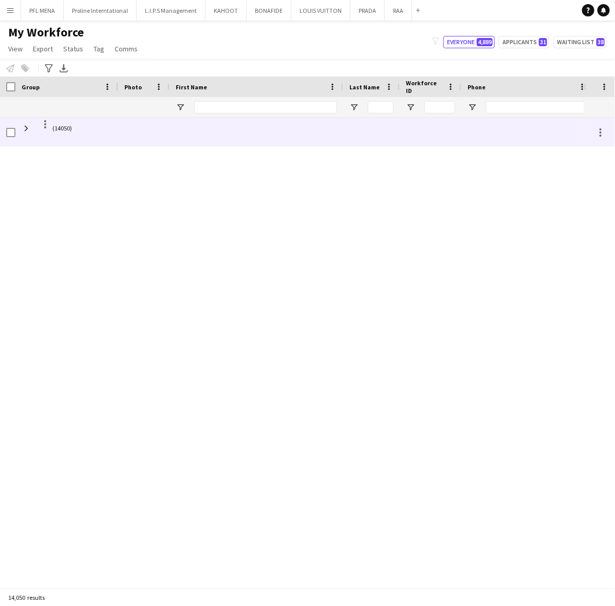
click at [214, 137] on div at bounding box center [257, 132] width 174 height 28
click at [26, 126] on span at bounding box center [26, 128] width 9 height 9
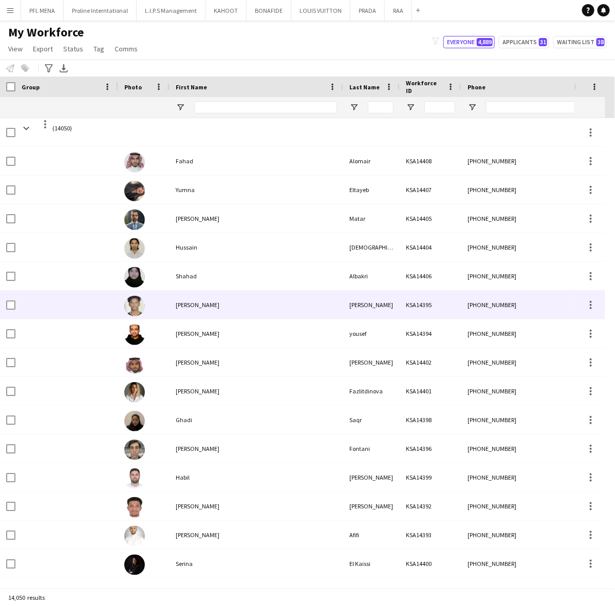
click at [244, 302] on div "Ahmed" at bounding box center [257, 305] width 174 height 28
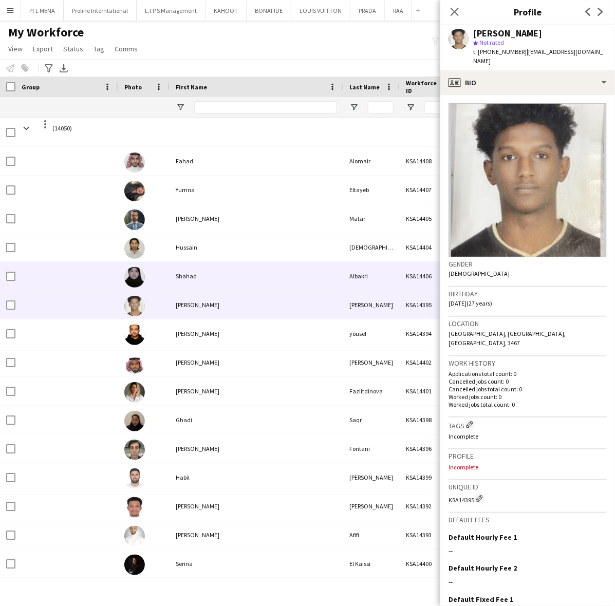
click at [236, 275] on div "Shahad" at bounding box center [257, 276] width 174 height 28
click at [456, 9] on icon "Close pop-in" at bounding box center [455, 12] width 8 height 8
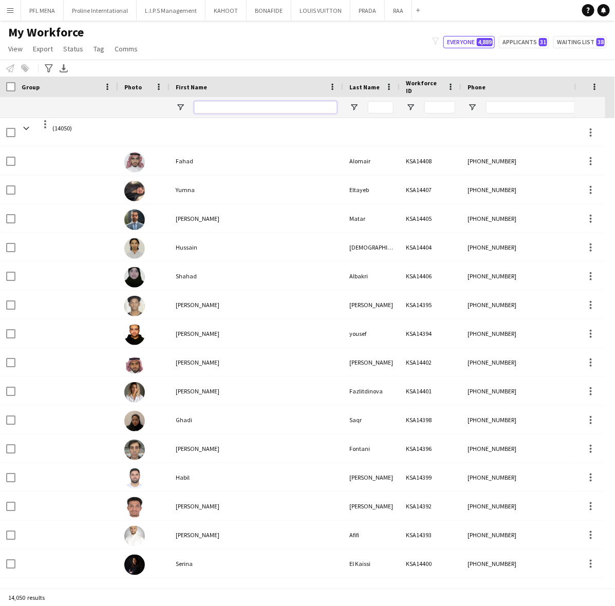
click at [257, 110] on input "First Name Filter Input" at bounding box center [265, 107] width 143 height 12
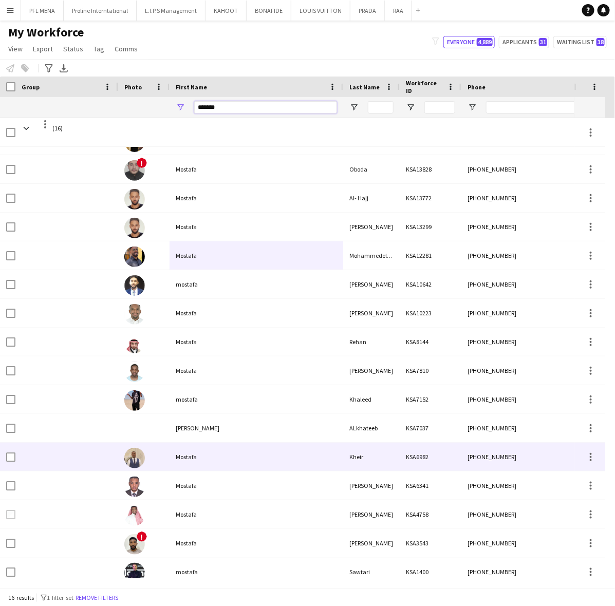
scroll to position [29, 0]
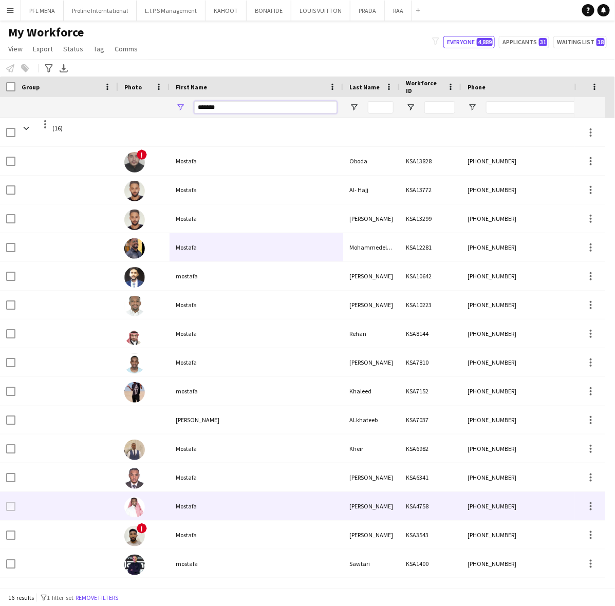
type input "*******"
click at [196, 502] on div "Mostafa" at bounding box center [257, 506] width 174 height 28
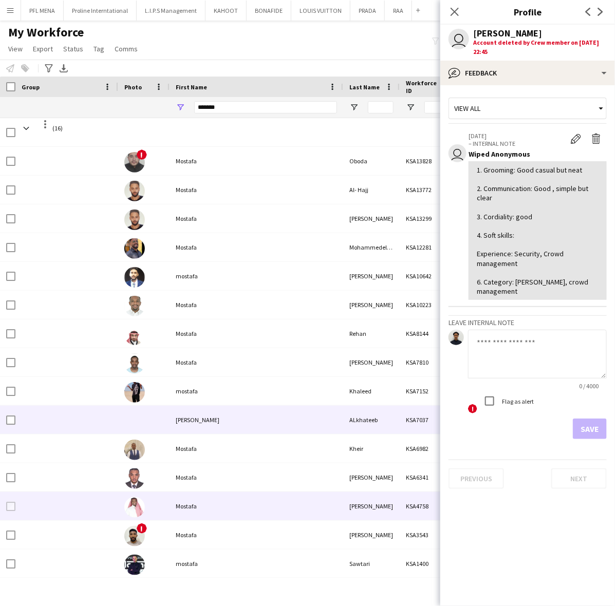
click at [211, 416] on div "Mostafa Mahmod" at bounding box center [257, 420] width 174 height 28
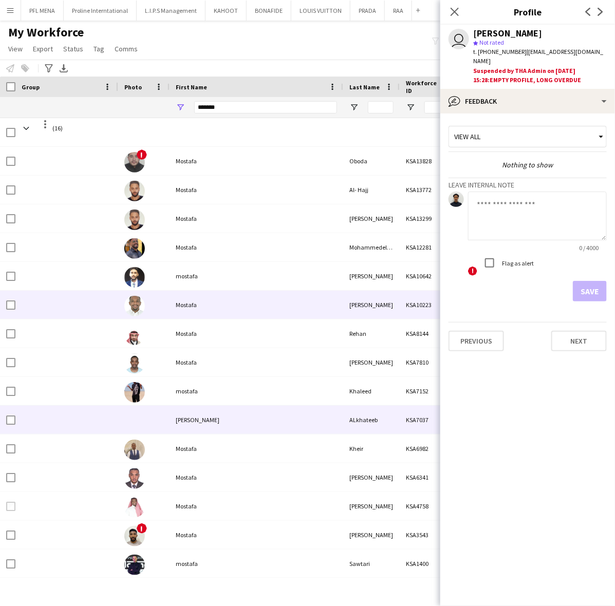
drag, startPoint x: 181, startPoint y: 298, endPoint x: 194, endPoint y: 299, distance: 12.3
click at [181, 299] on div "Mostafa" at bounding box center [257, 305] width 174 height 28
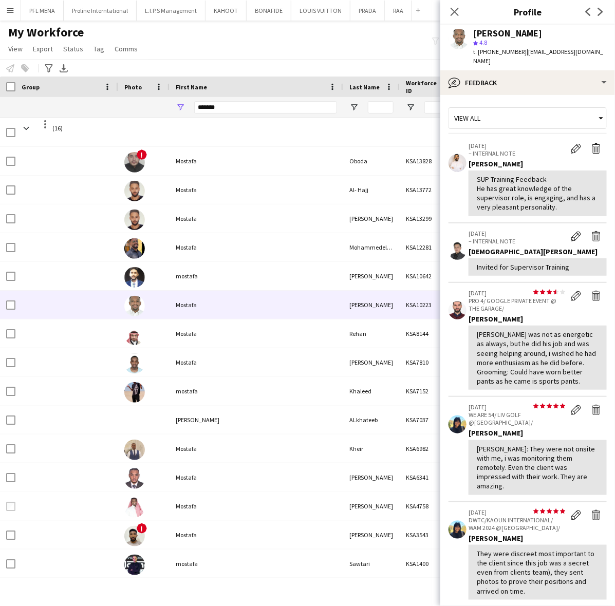
click at [539, 95] on app-crew-profile-feedback-tab "View all 13-08-2025 – INTERNAL NOTE Edit internal note Delete internal note Oba…" at bounding box center [527, 350] width 175 height 511
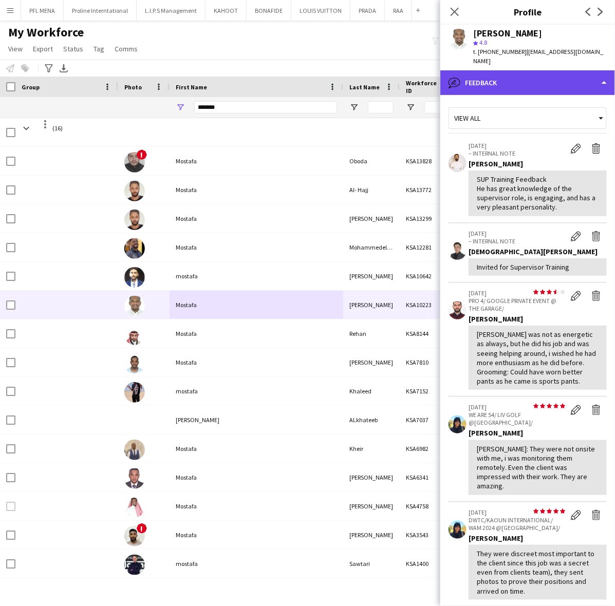
click at [554, 82] on div "bubble-pencil Feedback" at bounding box center [527, 82] width 175 height 25
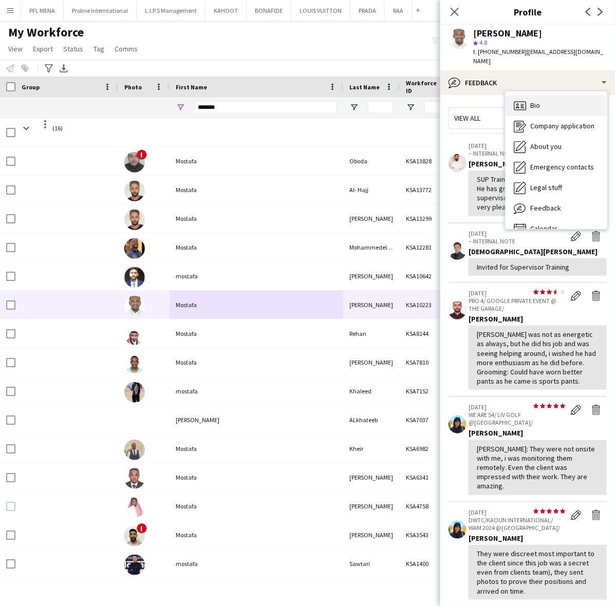
click at [561, 96] on div "Bio Bio" at bounding box center [557, 106] width 102 height 21
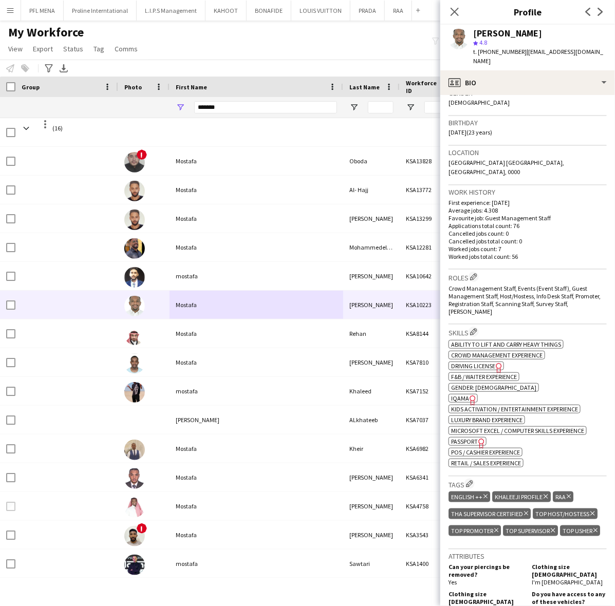
scroll to position [193, 0]
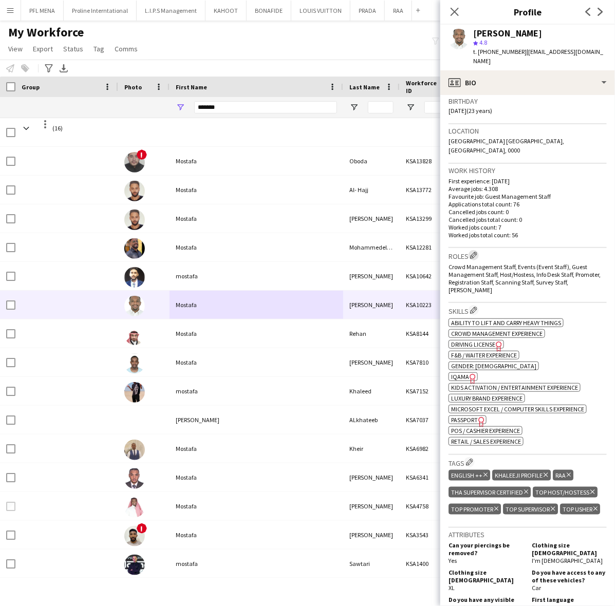
click at [475, 252] on app-icon "Edit crew company roles" at bounding box center [473, 255] width 7 height 7
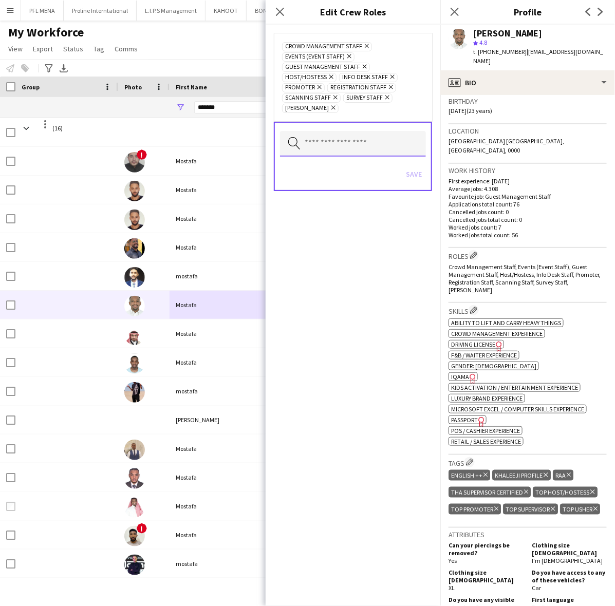
click at [378, 153] on input "text" at bounding box center [353, 144] width 146 height 26
type input "***"
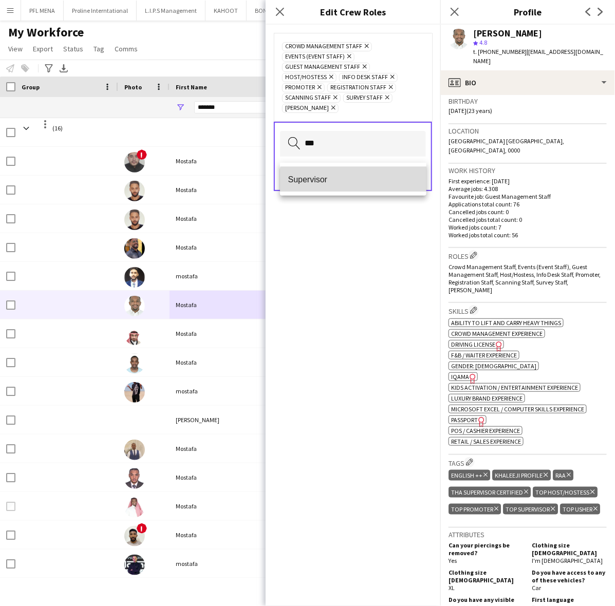
click at [356, 185] on mat-option "Supervisor" at bounding box center [353, 179] width 147 height 25
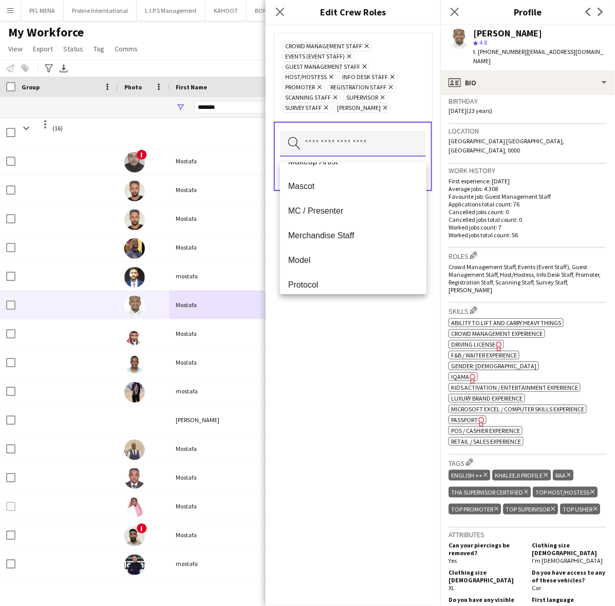
scroll to position [321, 0]
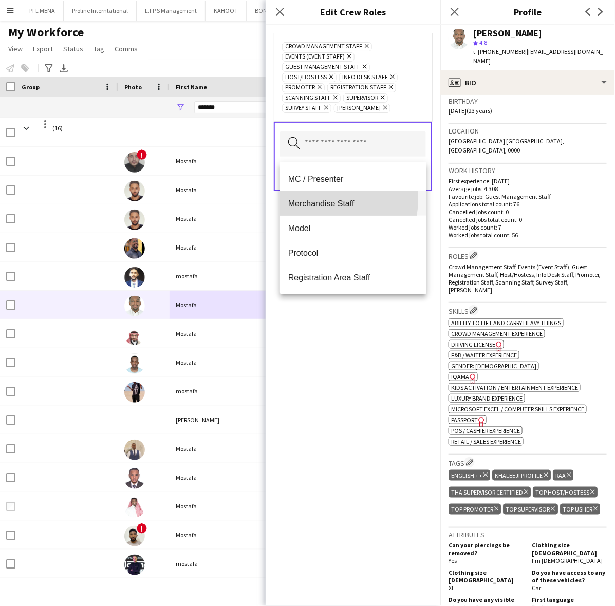
click at [324, 199] on span "Merchandise Staff" at bounding box center [353, 204] width 131 height 10
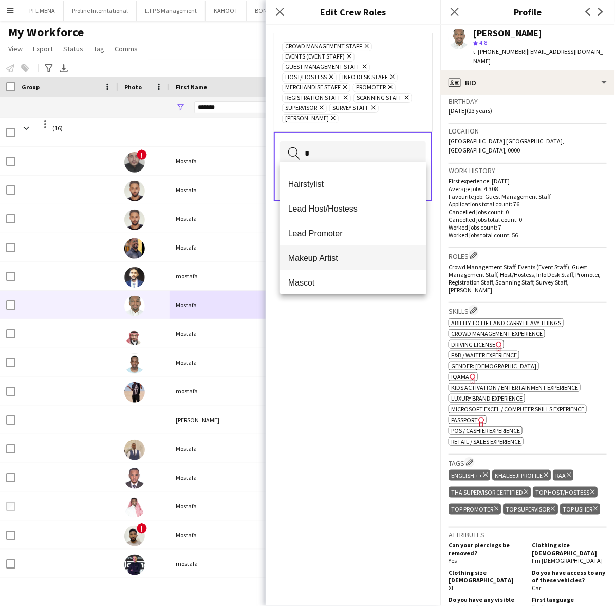
scroll to position [20, 0]
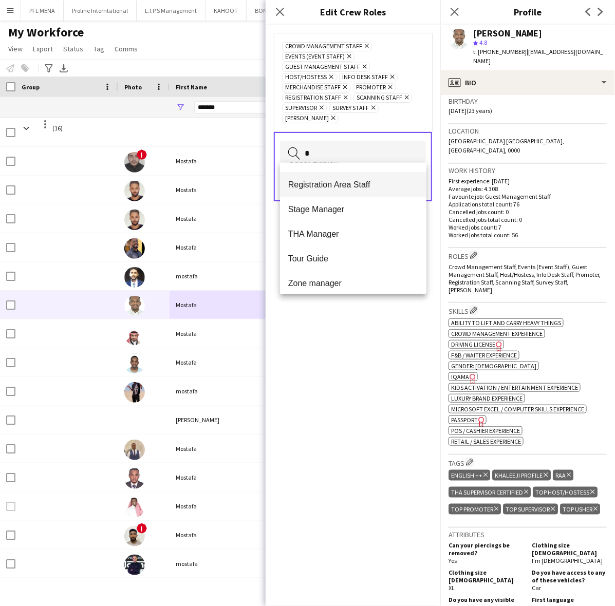
type input "*"
click at [338, 178] on mat-option "Registration Area Staff" at bounding box center [353, 184] width 147 height 25
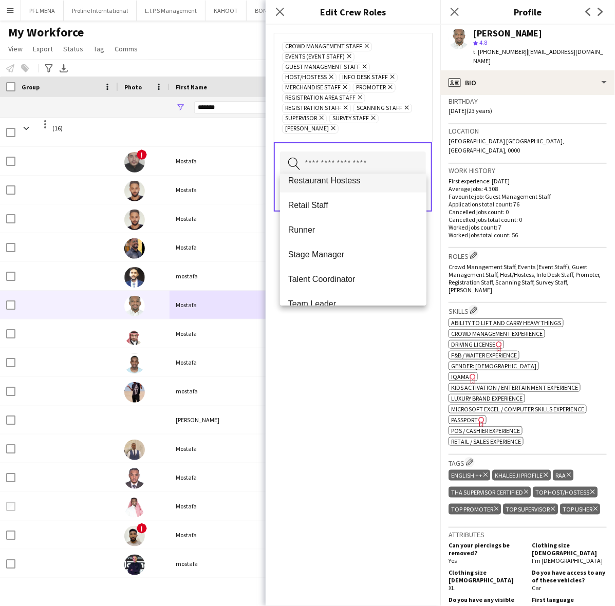
scroll to position [385, 0]
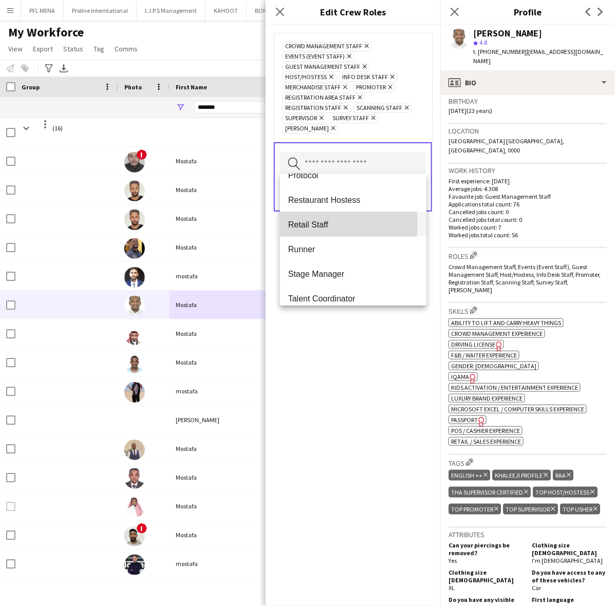
click at [329, 224] on span "Retail Staff" at bounding box center [353, 225] width 131 height 10
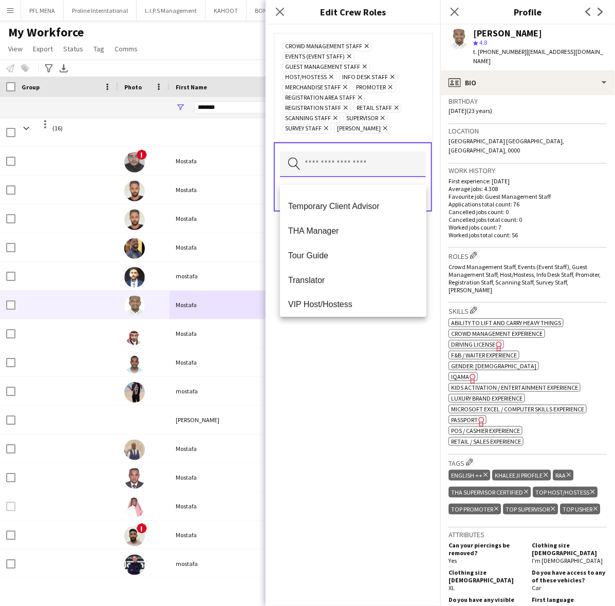
scroll to position [591, 0]
drag, startPoint x: 355, startPoint y: 430, endPoint x: 358, endPoint y: 399, distance: 31.0
click at [355, 426] on div "Crowd Management Staff Remove Events (Event Staff) Remove Guest Management Staf…" at bounding box center [353, 316] width 175 height 582
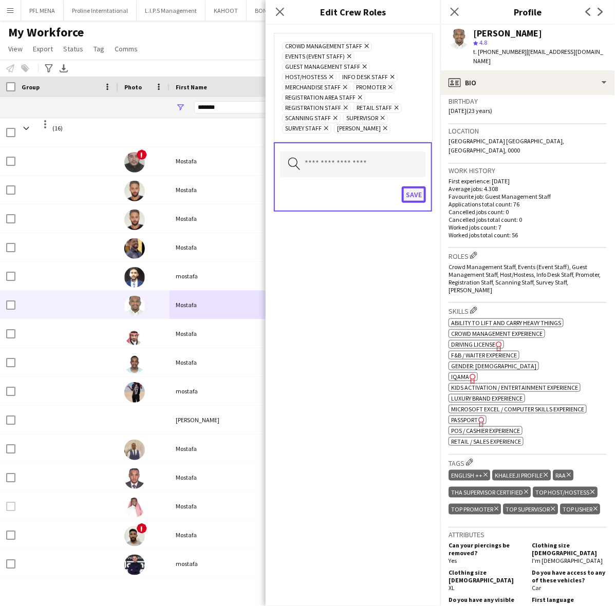
click at [412, 203] on button "Save" at bounding box center [414, 195] width 24 height 16
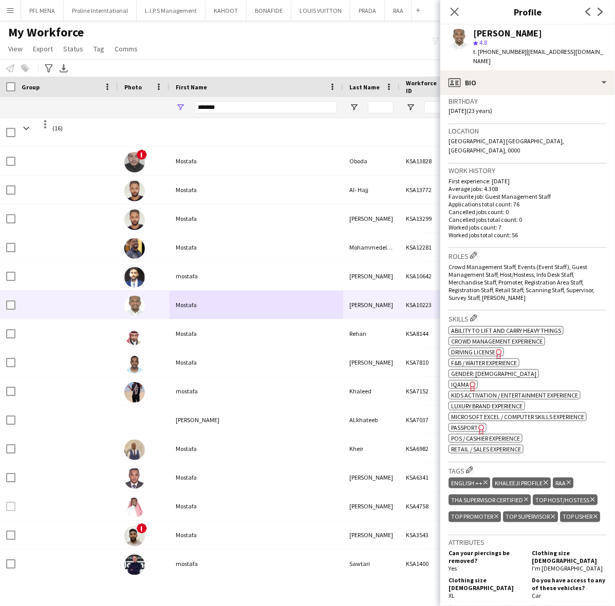
click at [380, 60] on div "Notify workforce Add to tag Select at least one crew to tag him or her. Advance…" at bounding box center [307, 68] width 615 height 17
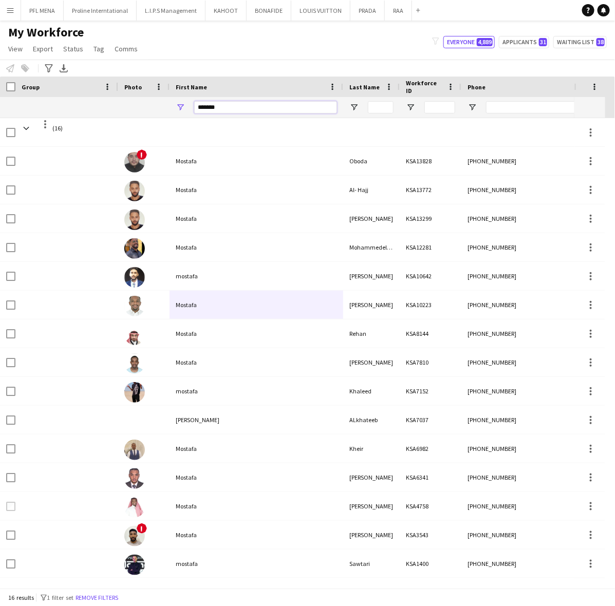
drag, startPoint x: 240, startPoint y: 106, endPoint x: 51, endPoint y: 84, distance: 190.4
